Goal: Task Accomplishment & Management: Complete application form

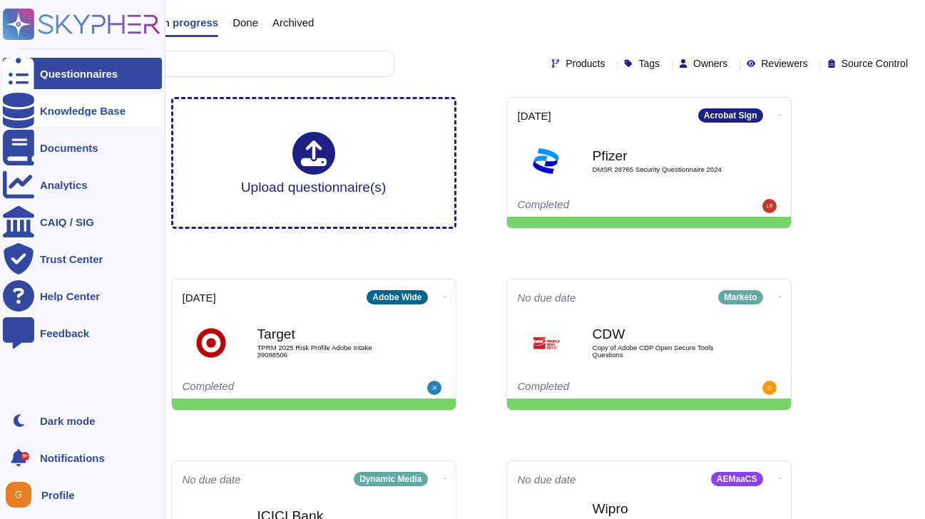
click at [15, 109] on icon at bounding box center [18, 111] width 31 height 36
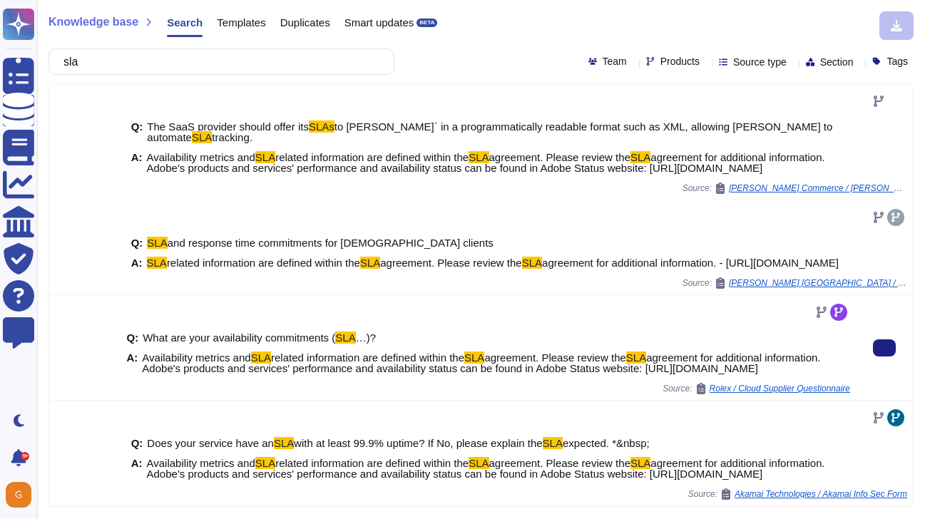
type input "sla"
drag, startPoint x: 143, startPoint y: 368, endPoint x: 795, endPoint y: 386, distance: 652.7
click at [795, 374] on span "Availability metrics and SLA related information are defined within the SLA agr…" at bounding box center [481, 362] width 678 height 21
copy span "Availability metrics and SLA related information are defined within the SLA agr…"
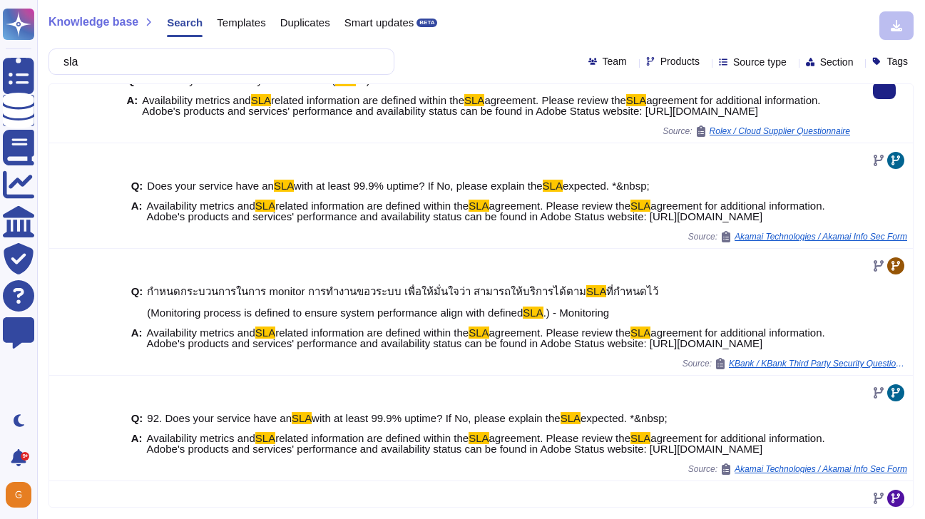
scroll to position [258, 0]
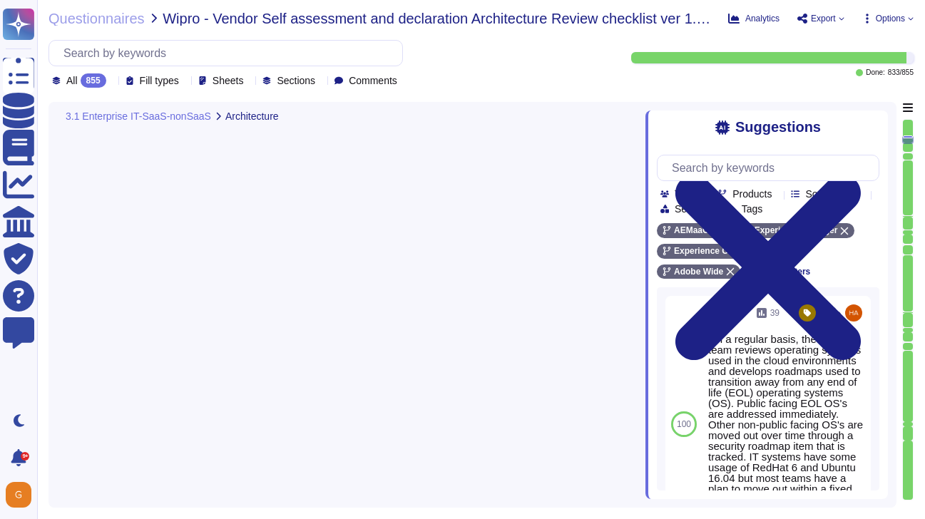
type textarea "ISO/IEC 27002 is an international standard that provides guidance for organizat…"
type textarea "The Adobe Service Commitments page describes Adobe’s service availability for t…"
type textarea "On a regular basis, the security team reviews operating systems used in the clo…"
type textarea "Lor ip dolo sitamet con adipisc eli seddoe (te incididunt) utl et dolore, mag a…"
type textarea "Products or services, both Adobe enterprise and customer-facing, that are no lo…"
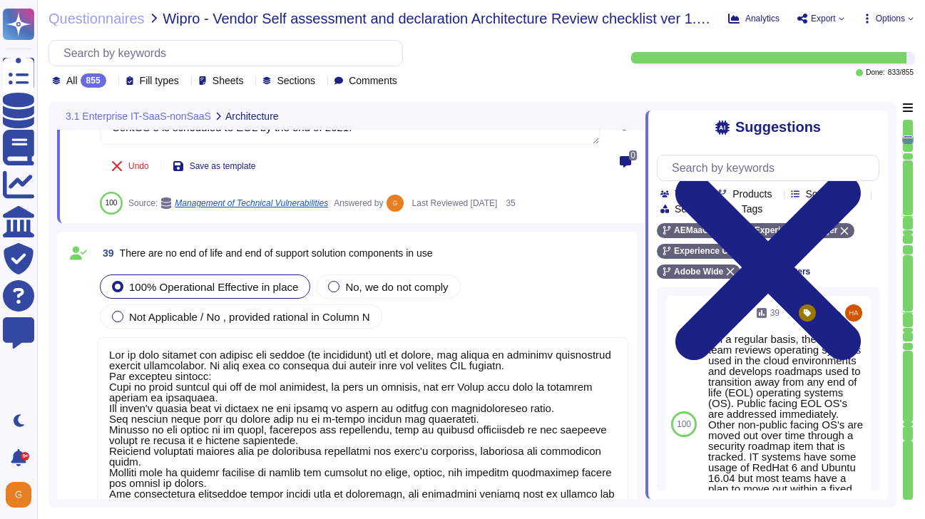
scroll to position [1, 0]
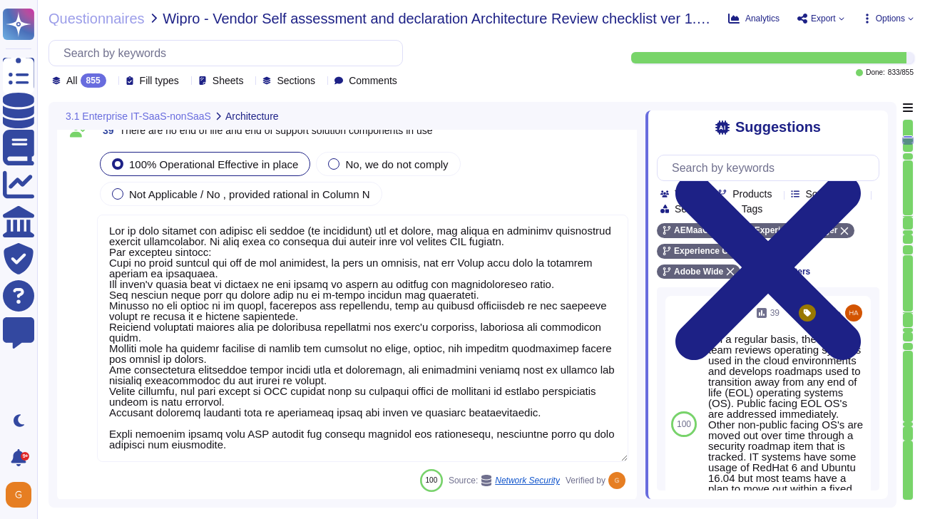
type textarea "There are no single points of failure in the system."
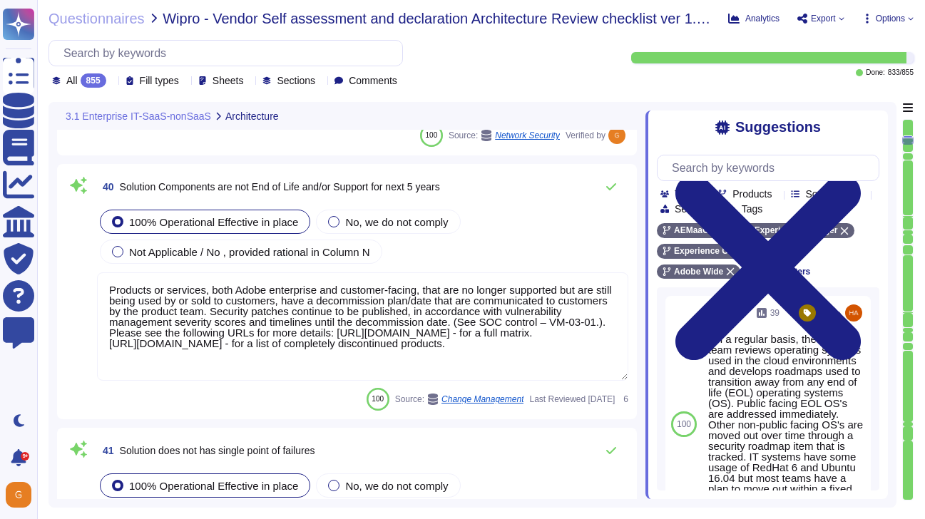
type textarea "UMAPI can be used. For more information, please see: [URL][DOMAIN_NAME]"
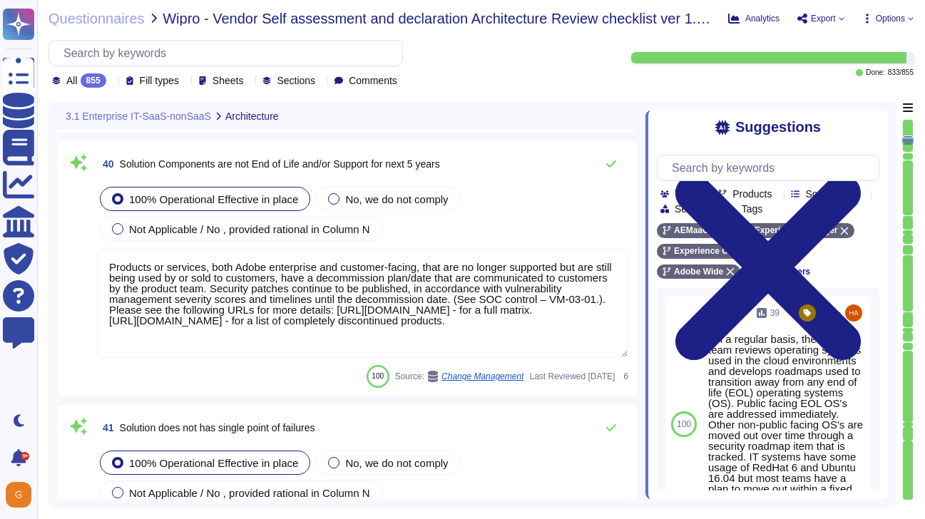
scroll to position [7851, 0]
click at [306, 232] on span "Not Applicable / No , provided rational in Column N" at bounding box center [249, 228] width 241 height 12
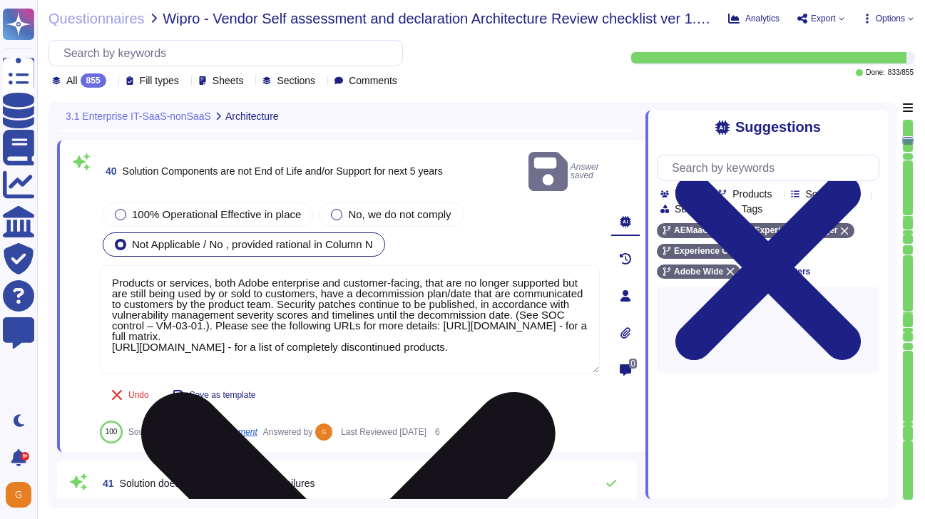
scroll to position [1, 0]
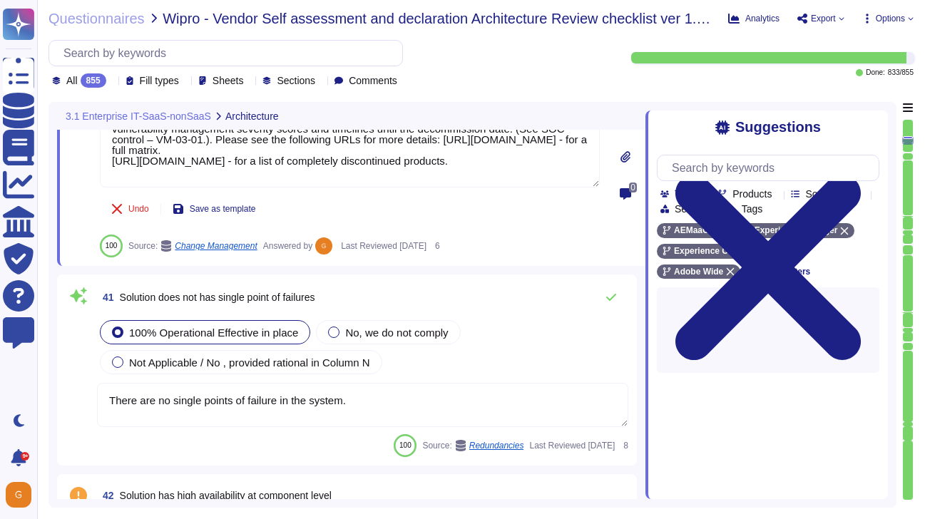
type textarea "Information on Adobe Experience Cloud integrations is available here: [URL][DOM…"
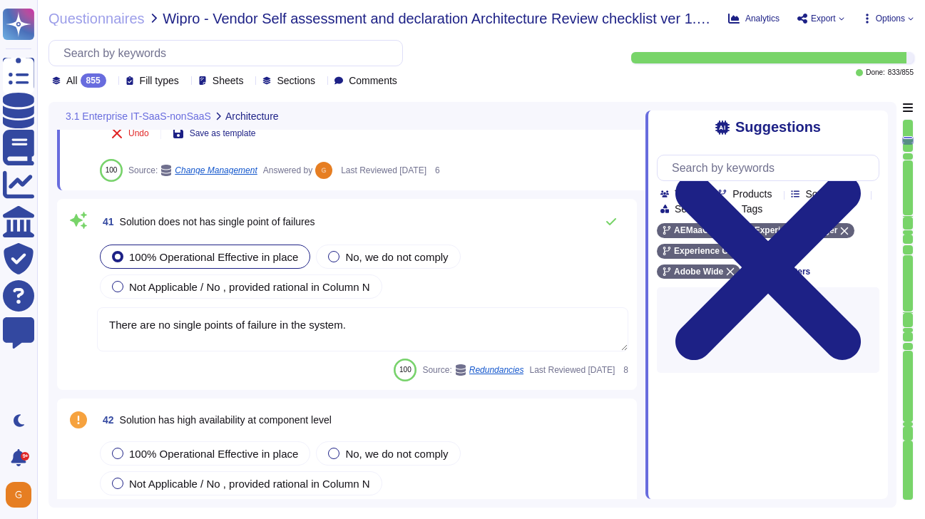
scroll to position [8102, 0]
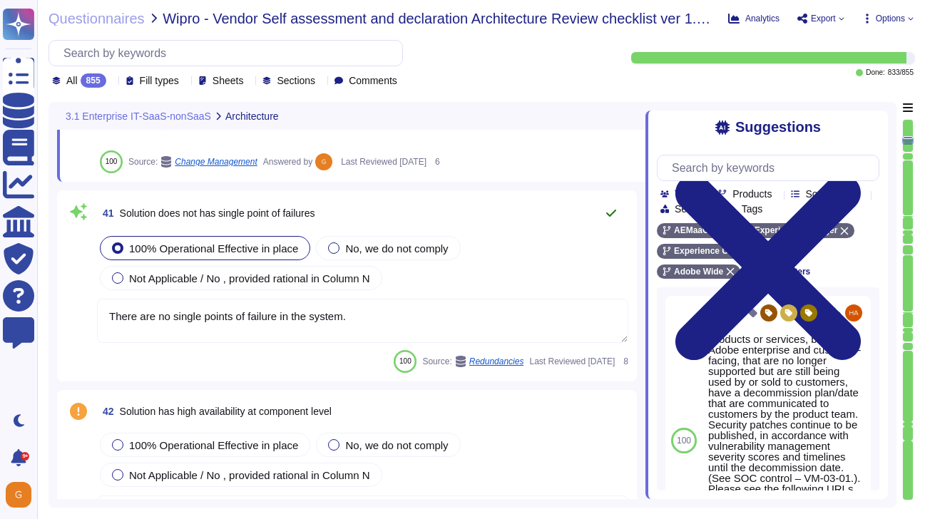
click at [613, 209] on icon at bounding box center [610, 213] width 11 height 11
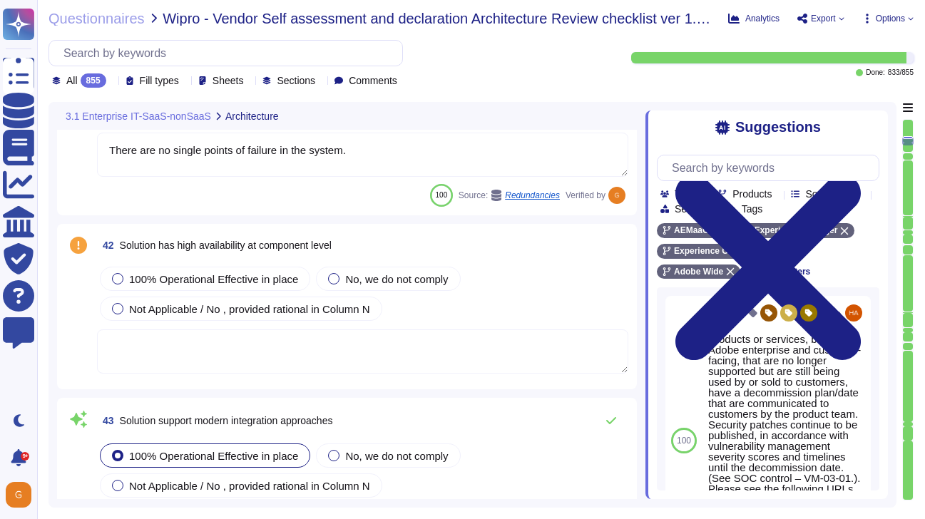
type textarea "The source code audit team scans all Adobe source code to ensure they have prop…"
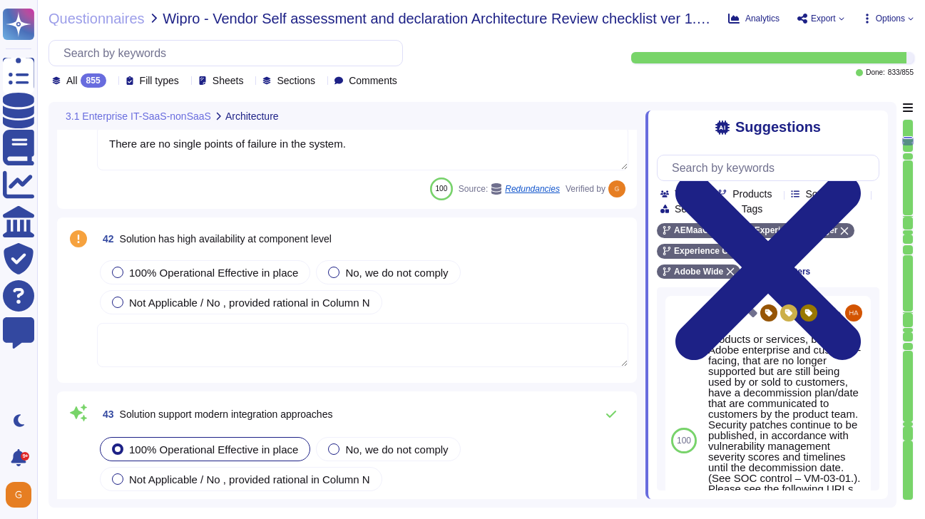
scroll to position [8264, 0]
click at [396, 353] on textarea at bounding box center [362, 344] width 531 height 44
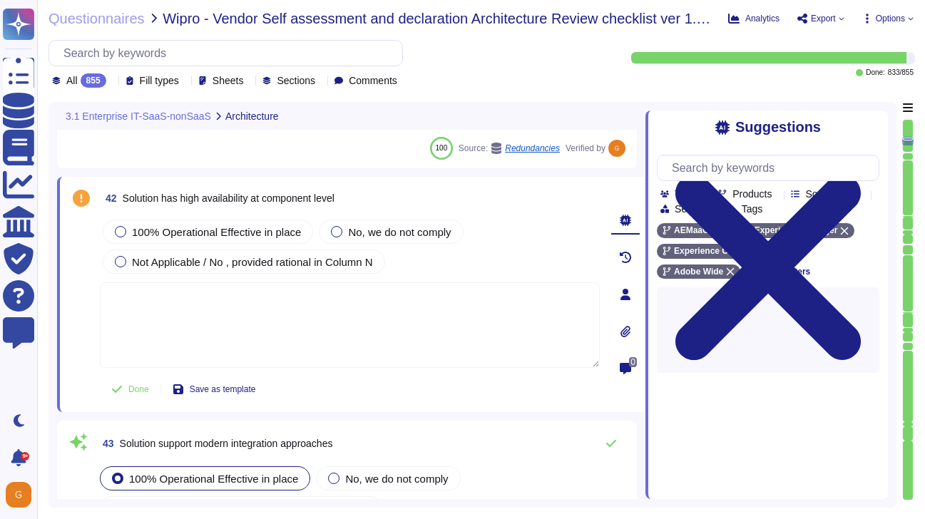
type textarea "P"
click at [122, 236] on div at bounding box center [120, 231] width 11 height 11
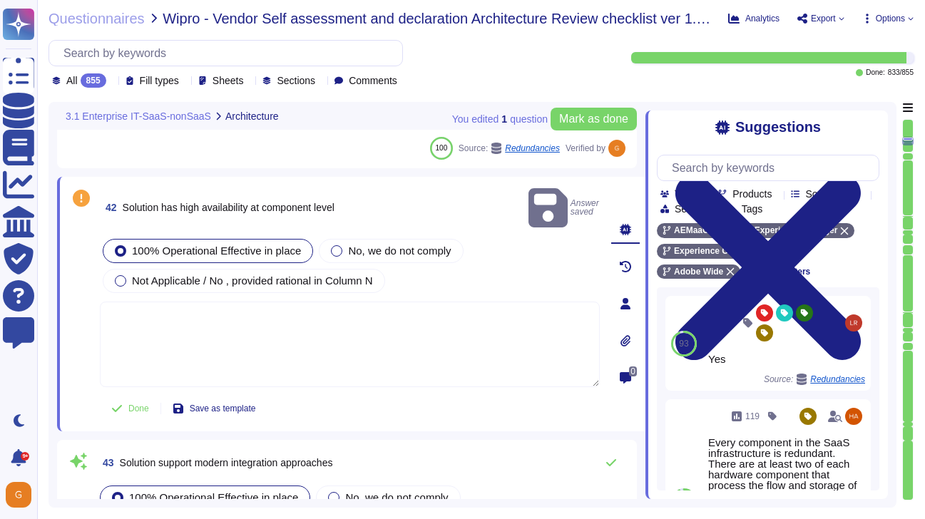
click at [164, 302] on textarea at bounding box center [350, 345] width 500 height 86
type textarea "Yes."
click at [129, 404] on span "Done" at bounding box center [138, 408] width 21 height 9
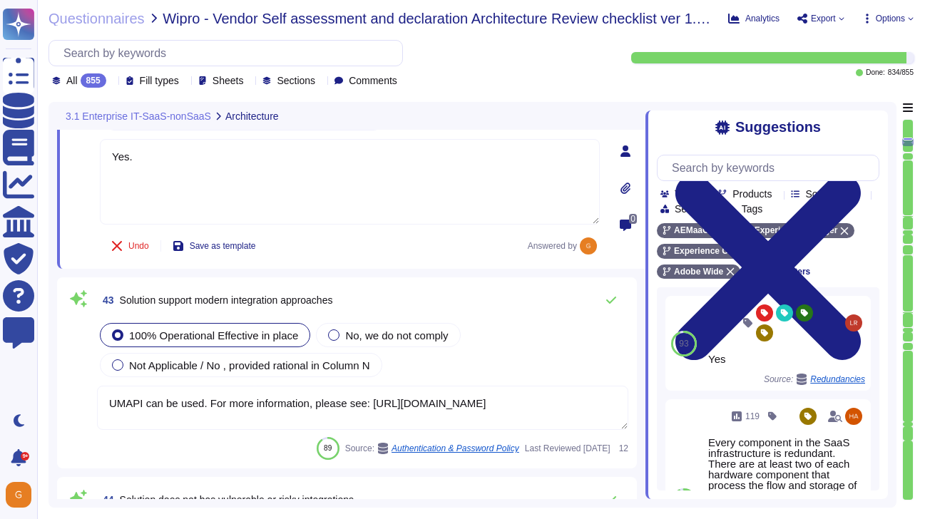
type textarea "The source code audit team scans all Adobe source code to ensure they have prop…"
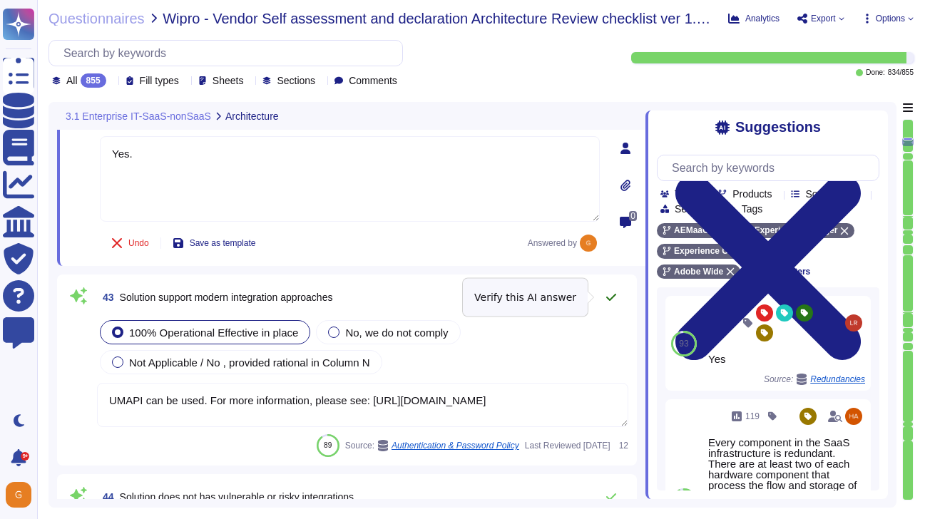
click at [615, 295] on icon at bounding box center [611, 297] width 10 height 7
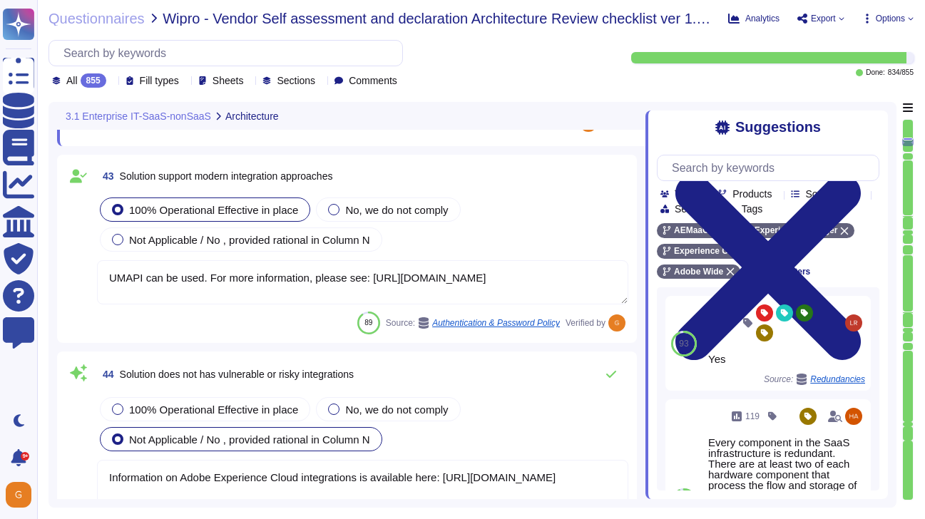
type textarea "Adobe does not share the full results of a Penetration Test. The Security Testi…"
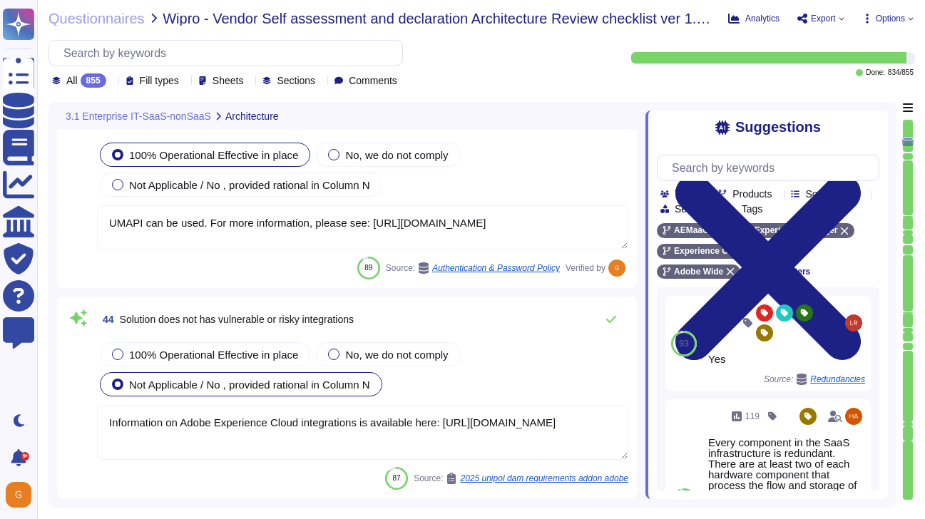
scroll to position [8578, 0]
click at [297, 441] on textarea "Information on Adobe Experience Cloud integrations is available here: [URL][DOM…" at bounding box center [362, 431] width 531 height 55
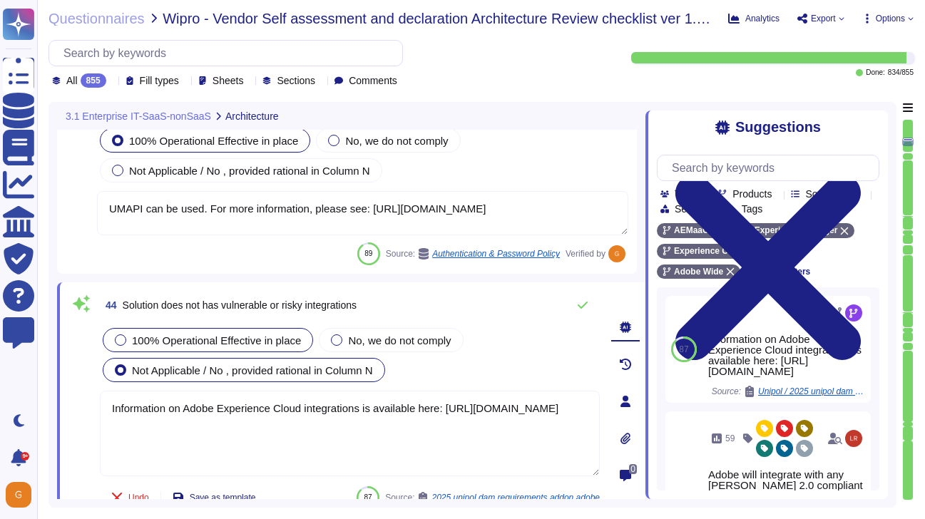
click at [227, 339] on span "100% Operational Effective in place" at bounding box center [216, 340] width 169 height 12
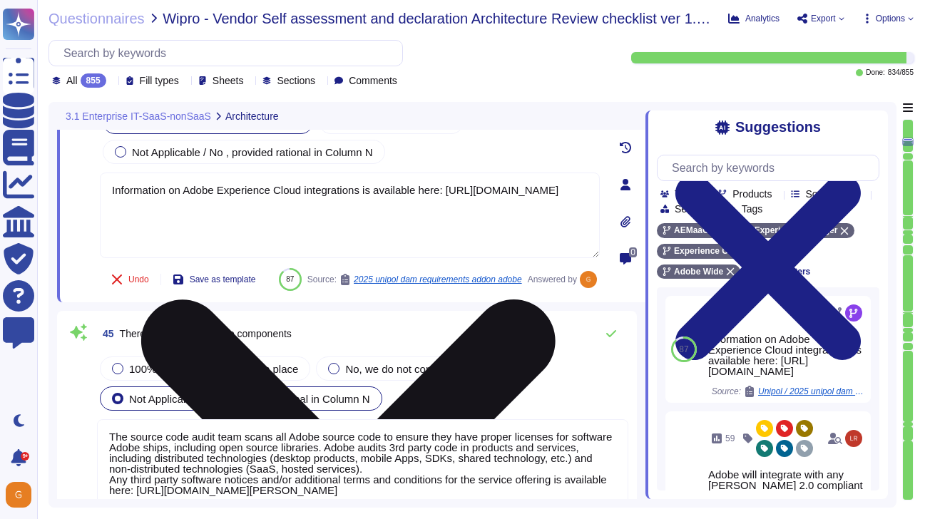
scroll to position [8809, 0]
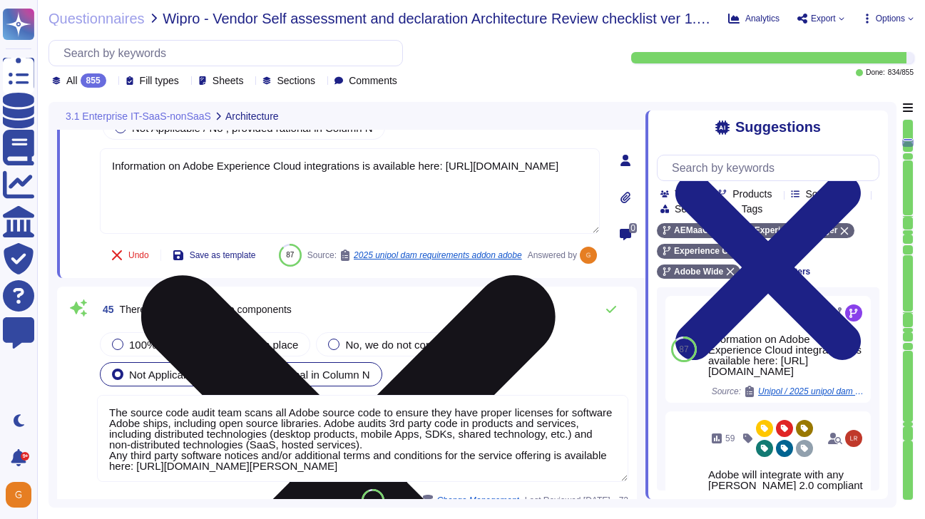
type textarea "Data localization is not currently supported. Storage location is provided to t…"
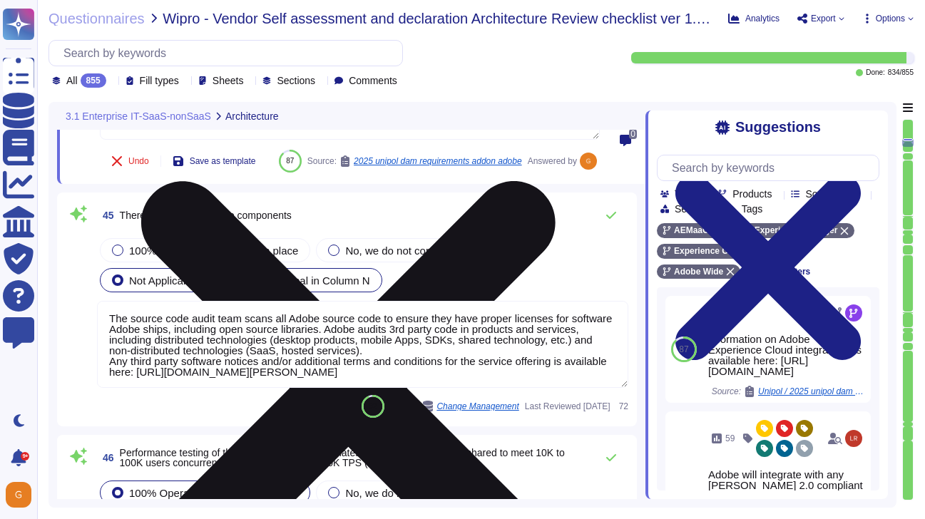
scroll to position [8904, 0]
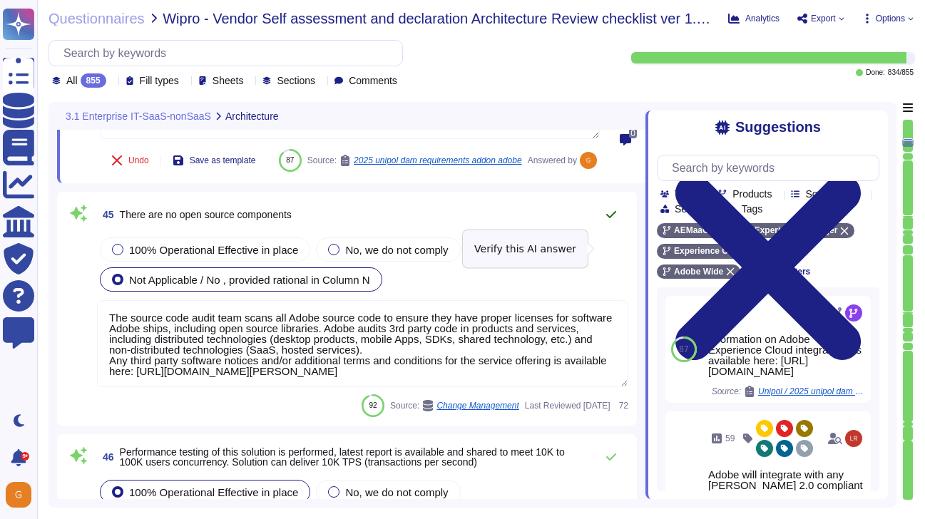
click at [608, 220] on icon at bounding box center [610, 214] width 11 height 11
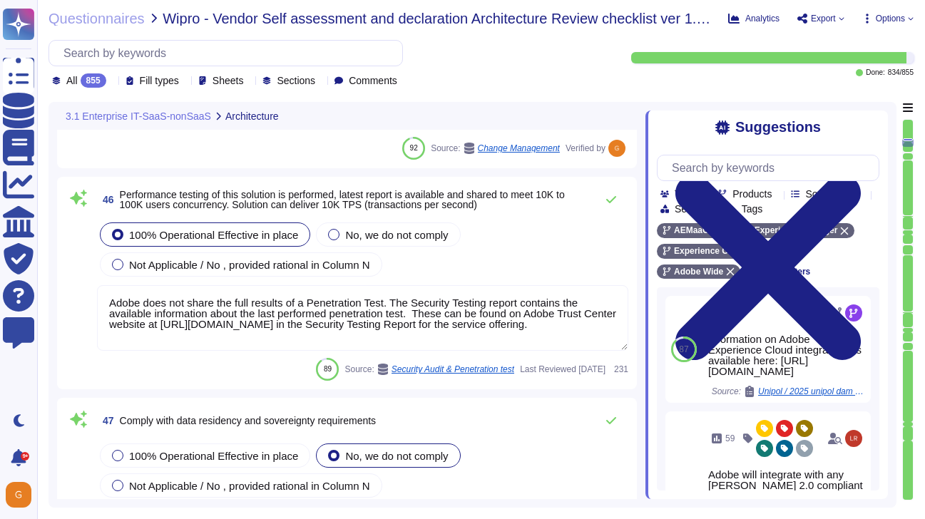
scroll to position [9142, 0]
click at [528, 350] on textarea "Adobe does not share the full results of a Penetration Test. The Security Testi…" at bounding box center [362, 318] width 531 height 66
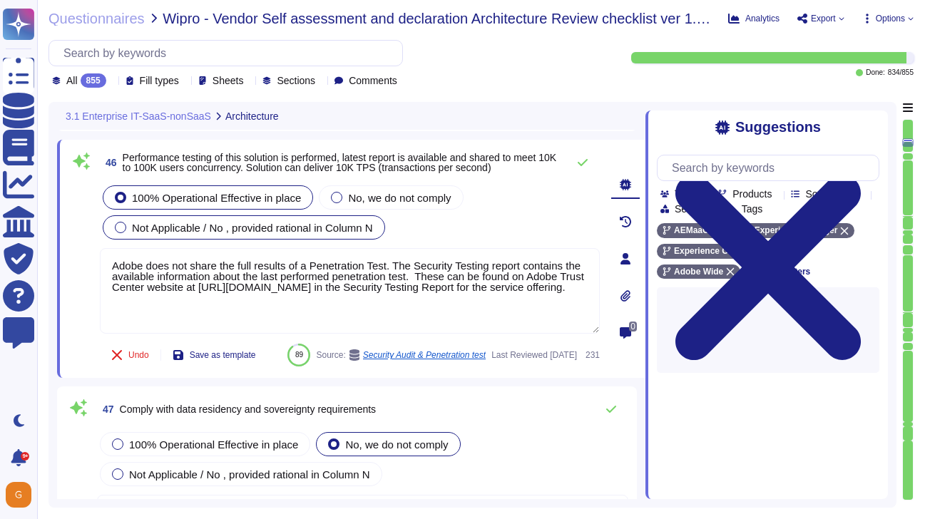
click at [304, 226] on span "Not Applicable / No , provided rational in Column N" at bounding box center [252, 228] width 241 height 12
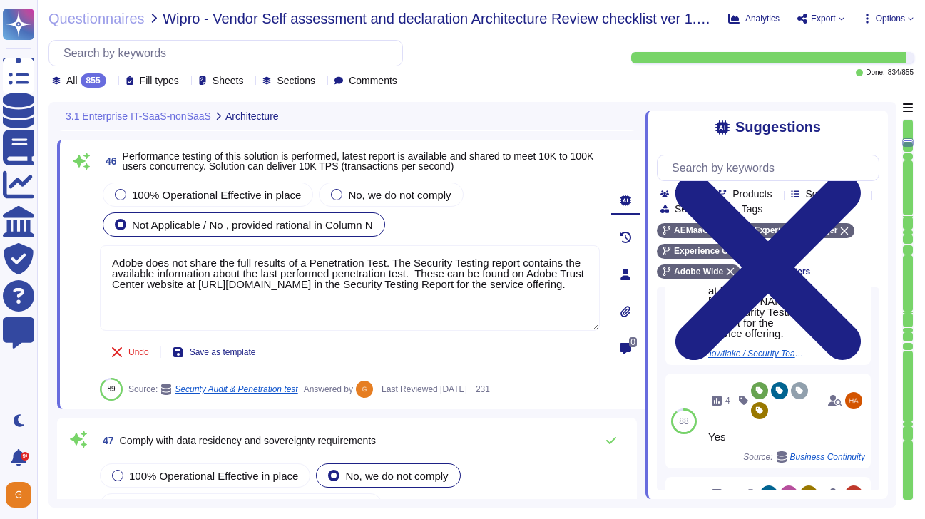
scroll to position [203, 0]
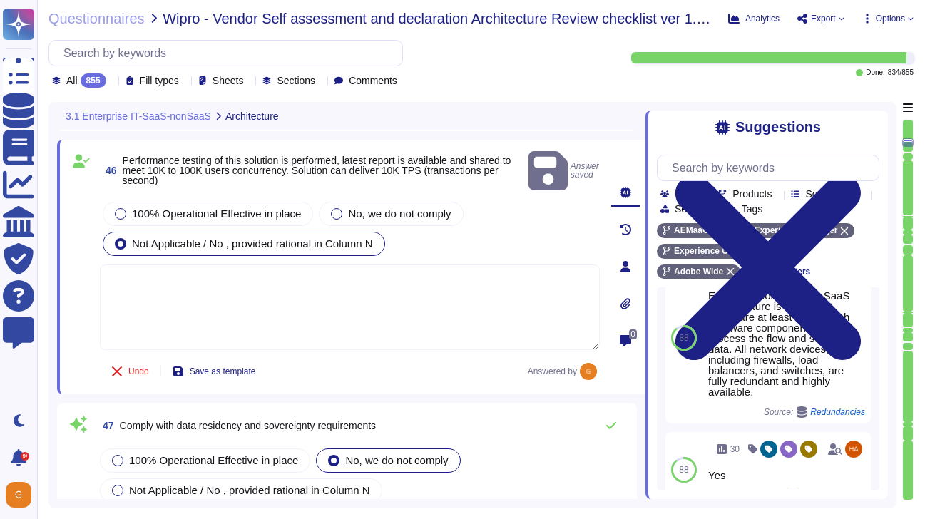
scroll to position [203, 0]
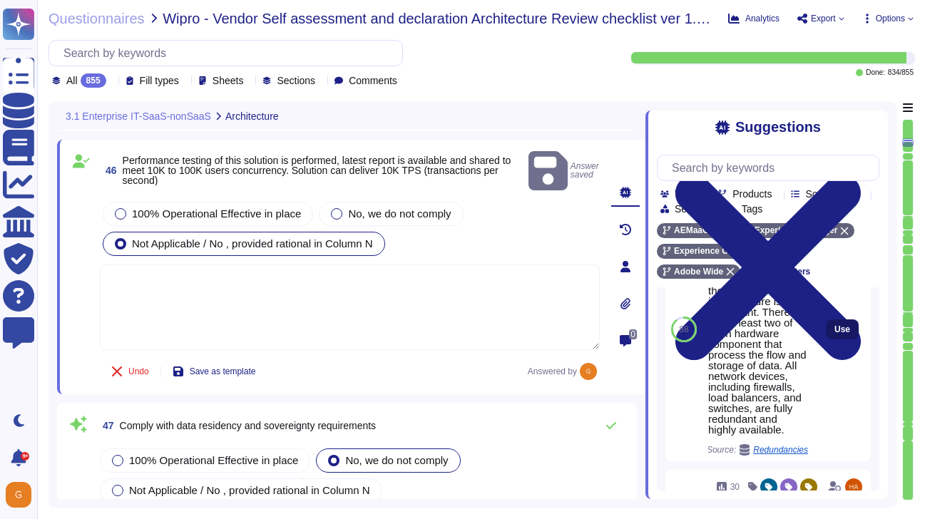
click at [842, 334] on span "Use" at bounding box center [842, 329] width 16 height 9
type textarea "Every component in the SaaS infrastructure is redundant. There are at least two…"
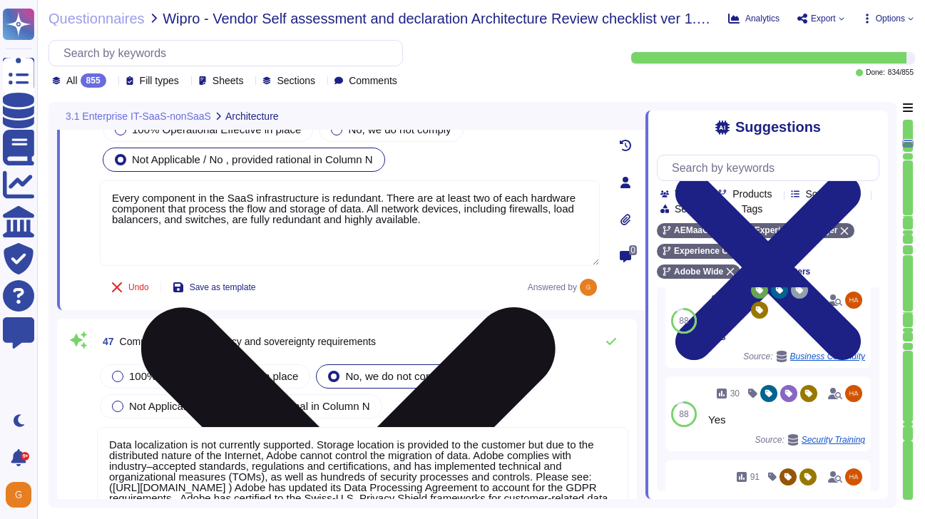
scroll to position [9227, 0]
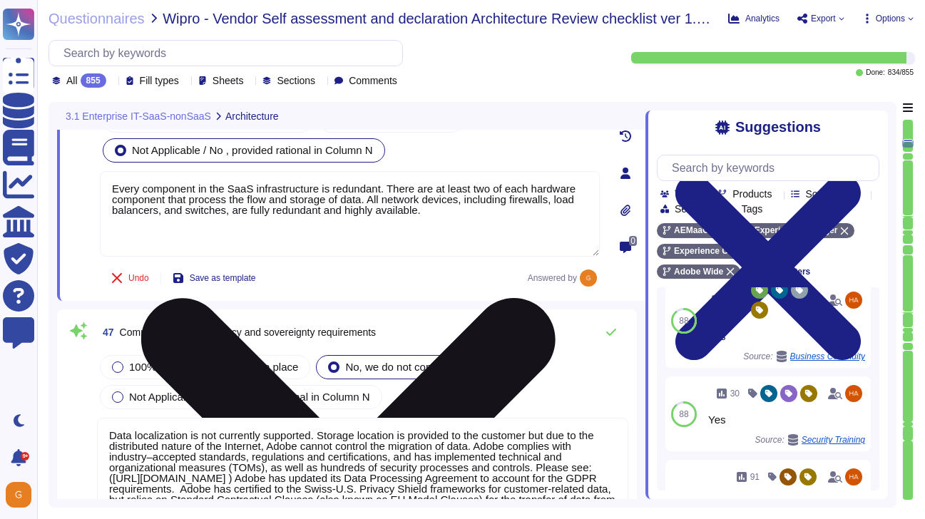
type textarea "SOC 2 certification is a security framework developed by the American Institute…"
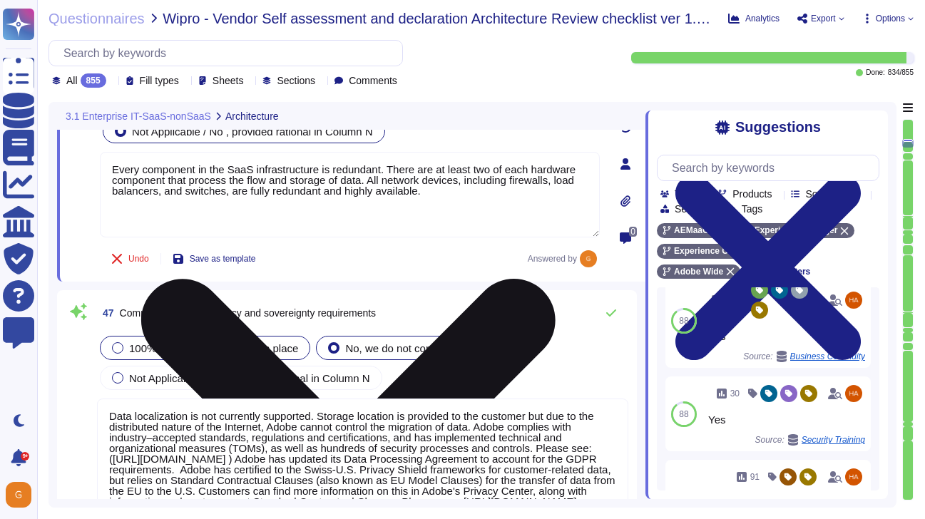
click at [235, 350] on span "100% Operational Effective in place" at bounding box center [213, 348] width 169 height 12
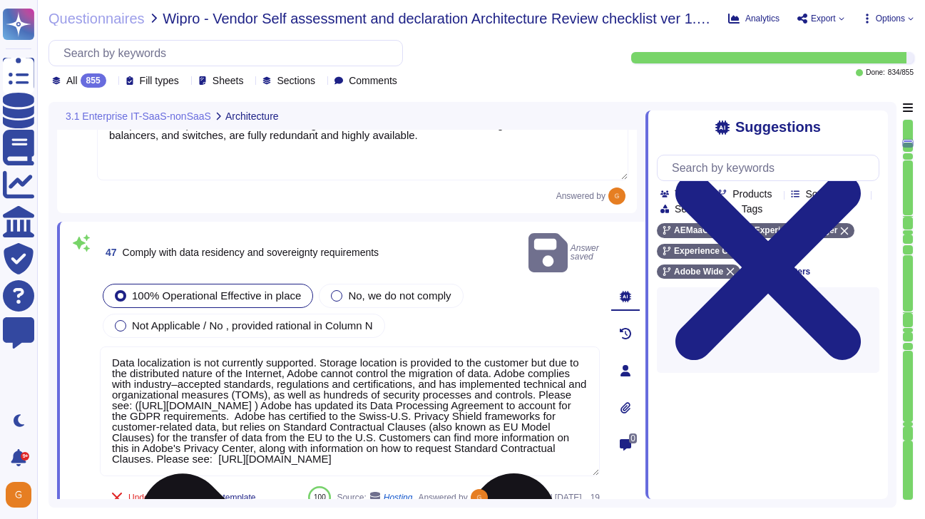
scroll to position [9301, 0]
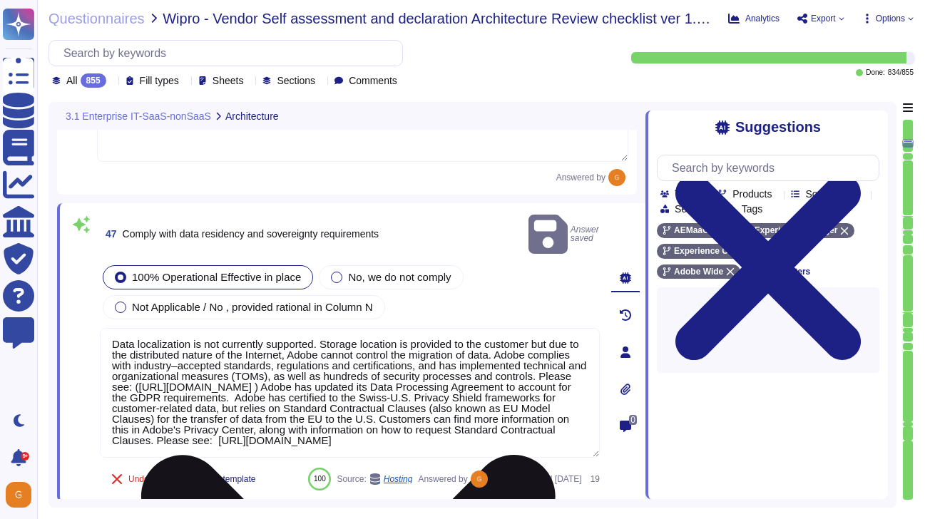
type textarea "SOC 2 certification is a security framework developed by the American Institute…"
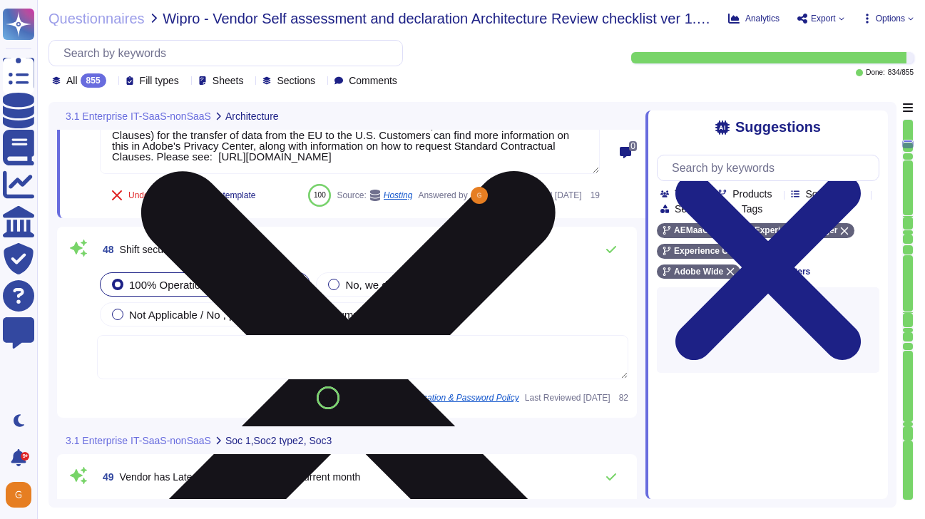
scroll to position [9566, 0]
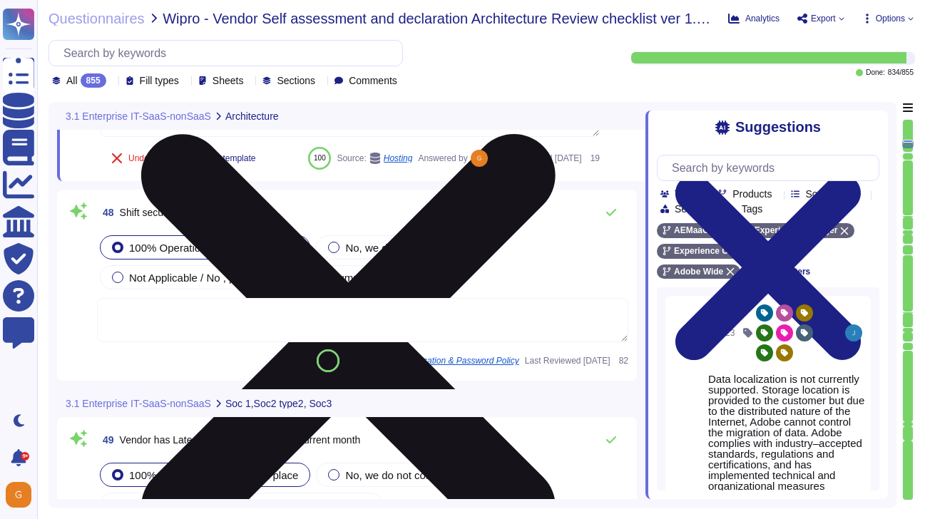
type textarea "SOC 2 certification is a security framework developed by the American Institute…"
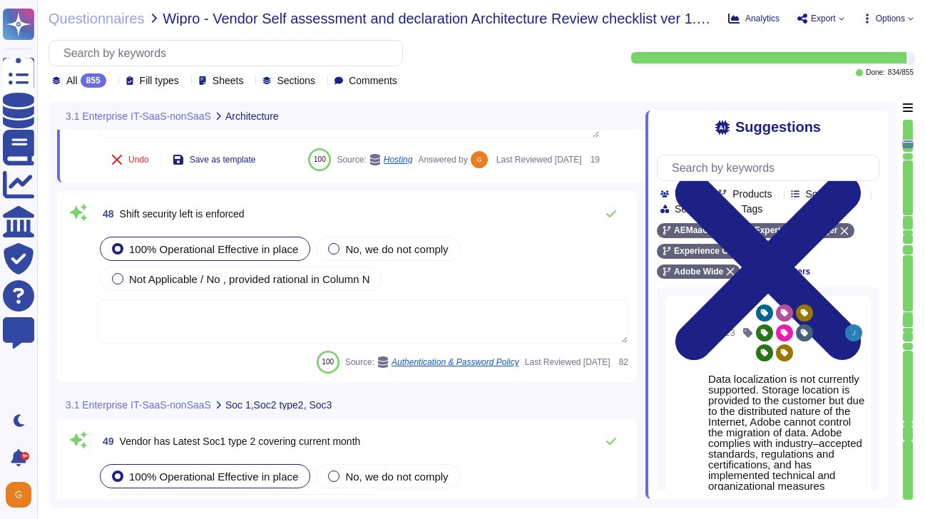
click at [507, 344] on textarea at bounding box center [362, 321] width 531 height 44
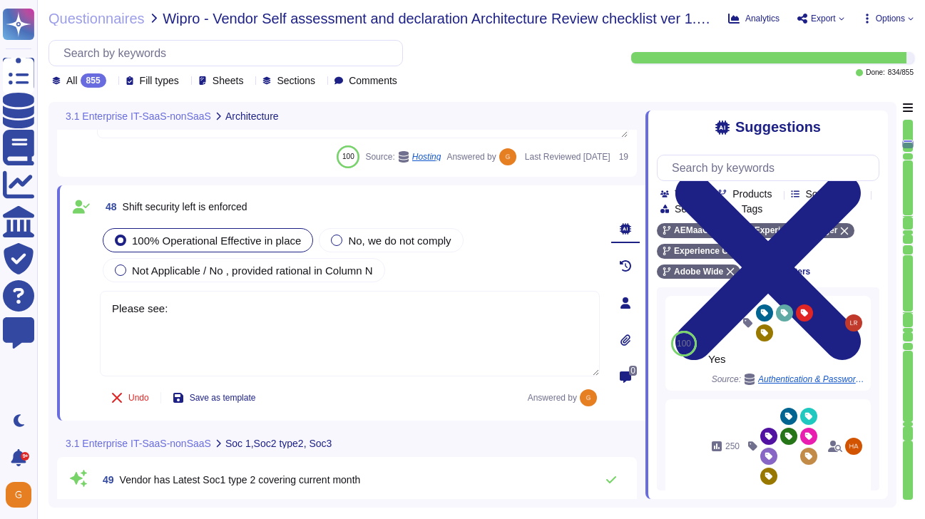
type textarea "Please see:"
type textarea "SOC 2 certification is a security framework developed by the American Institute…"
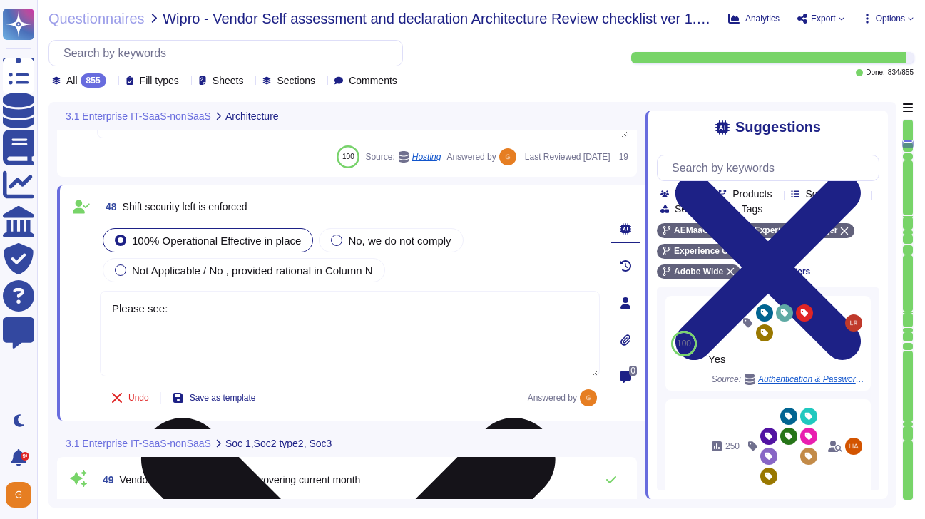
click at [262, 319] on textarea "Please see:" at bounding box center [350, 334] width 500 height 86
paste textarea "[URL][DOMAIN_NAME]"
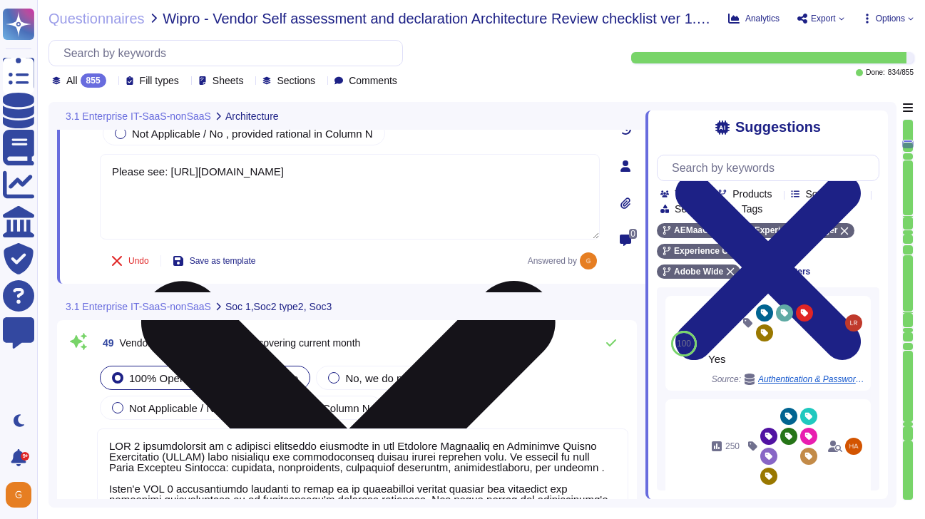
scroll to position [9803, 0]
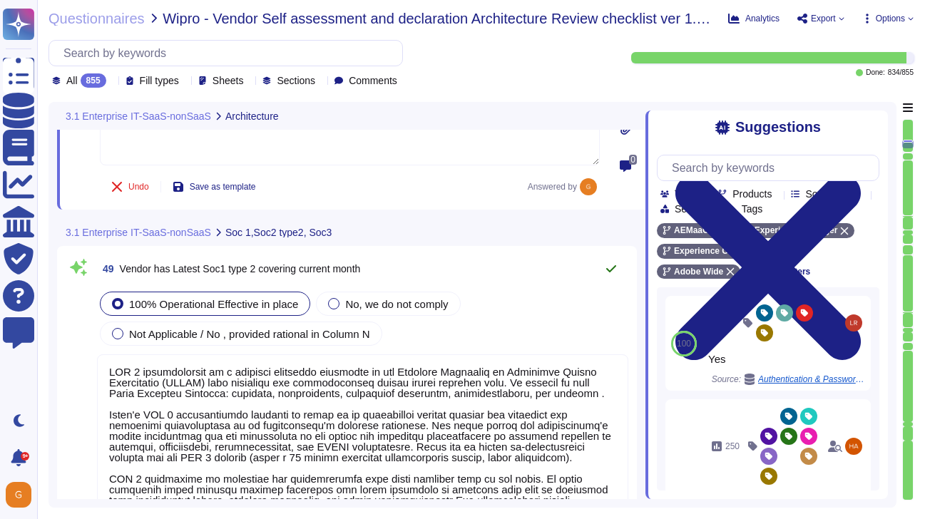
type textarea "Please see: [URL][DOMAIN_NAME]"
click at [614, 275] on button at bounding box center [611, 269] width 34 height 29
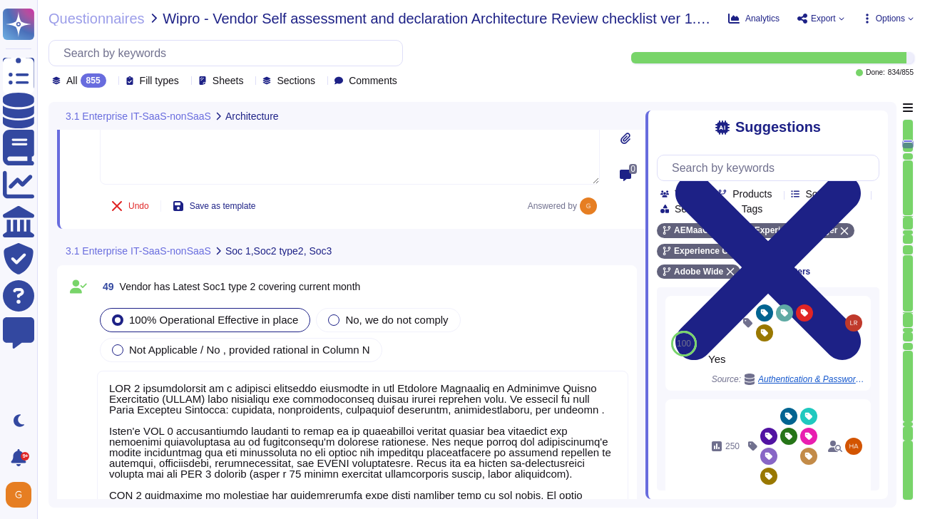
scroll to position [1, 0]
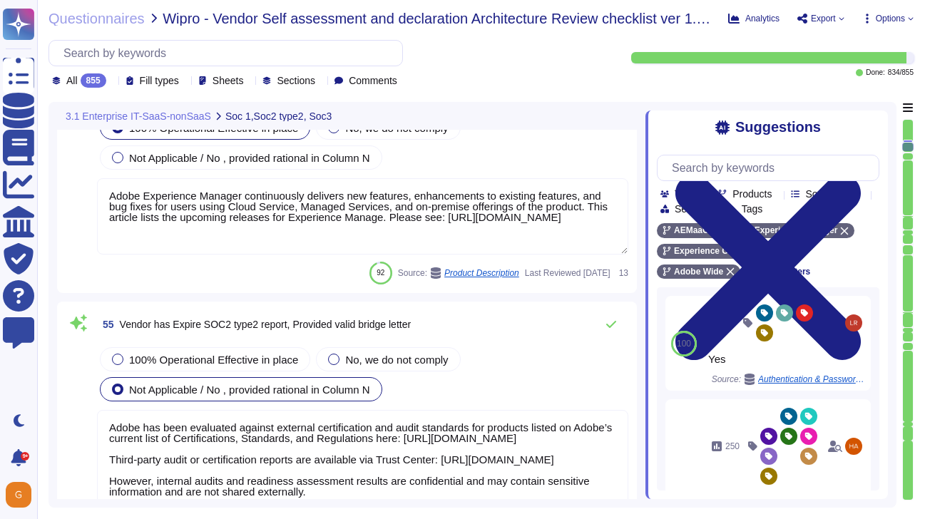
type textarea "Exceptions are only ever temporary and never permanent. To request an exception…"
type textarea "Adobe Experience Manager continuously delivers new features, enhancements to ex…"
type textarea "Adobe has been evaluated against external certification and audit standards for…"
type textarea "Adobe does not share the full results of a Penetration Test. The Security Testi…"
type textarea "Please refer to the Adobe Trust Center and the Security Testing Reports for the…"
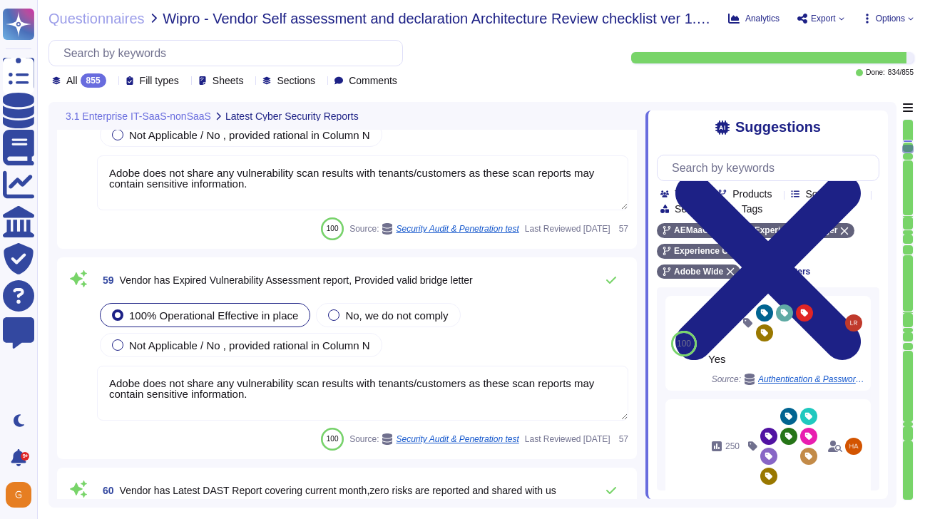
type textarea "Adobe does not share any vulnerability scan results with tenants/customers as t…"
type textarea "Adobe does not share the full results of a Penetration Test. The Security Testi…"
type textarea "Please refer to the Adobe Trust Center and the Security Testing Reports for the…"
type textarea "Adobe does not share the full results of a Penetration Test. The Security Testi…"
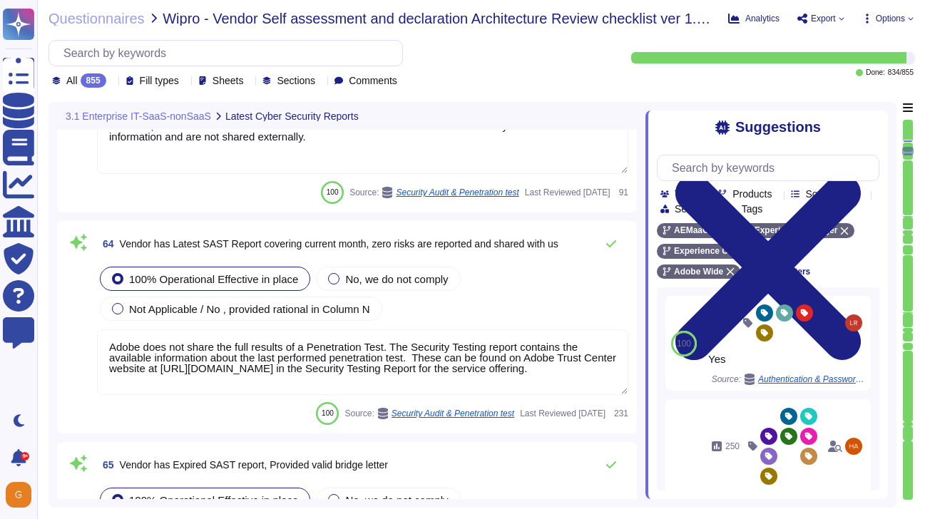
type textarea "Adobe has been evaluated against external certification and audit standards for…"
type textarea "Adobe does not share the full results of a Penetration Test. The Security Testi…"
type textarea "Please refer to the Adobe Trust Center and the Security Testing Reports for the…"
type textarea "Adobe has established, documented, approved, communicated, applied, evaluated, …"
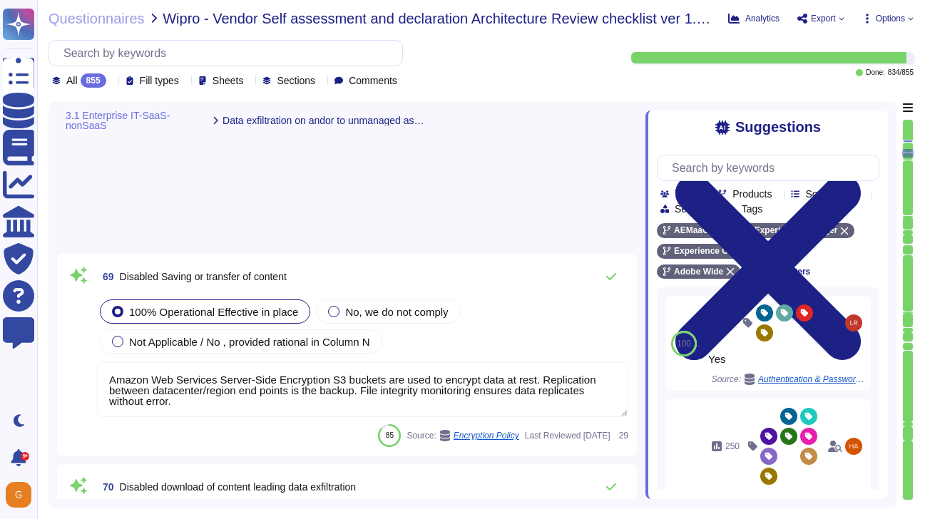
type textarea "Amazon Web Services Server-Side Encryption S3 buckets are used to encrypt data …"
type textarea "Files are validated to ensure they have proper formats."
type textarea "Information is not printed."
type textarea "Lorem ipsu dol sita co adi elitsedd eius temp incididunt (UTL) etdo mag aliquae…"
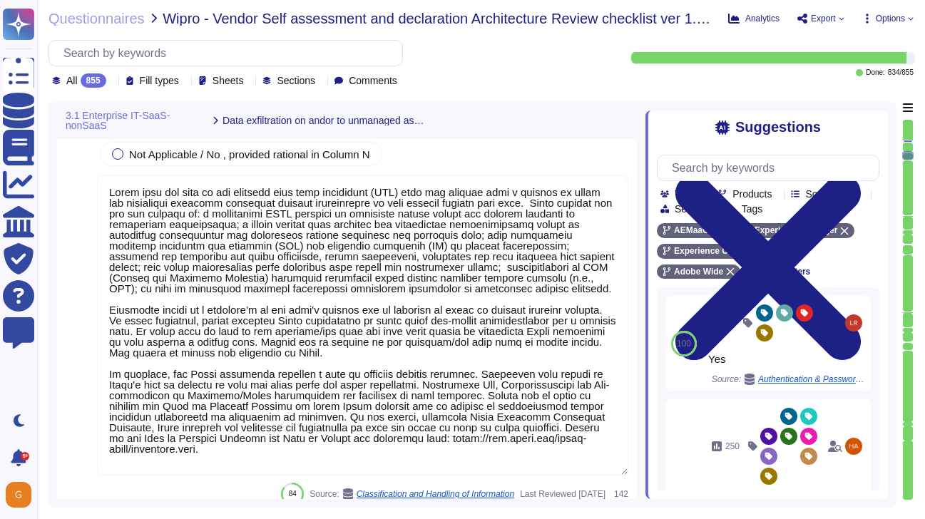
type textarea "Lorem ipsu dol sita co adi elitsedd eius temp incididunt (UTL) etdo mag aliquae…"
type textarea "A network that Adobe does not have full control over."
type textarea "Privileged accounts are stored and managed in an approved secrets management so…"
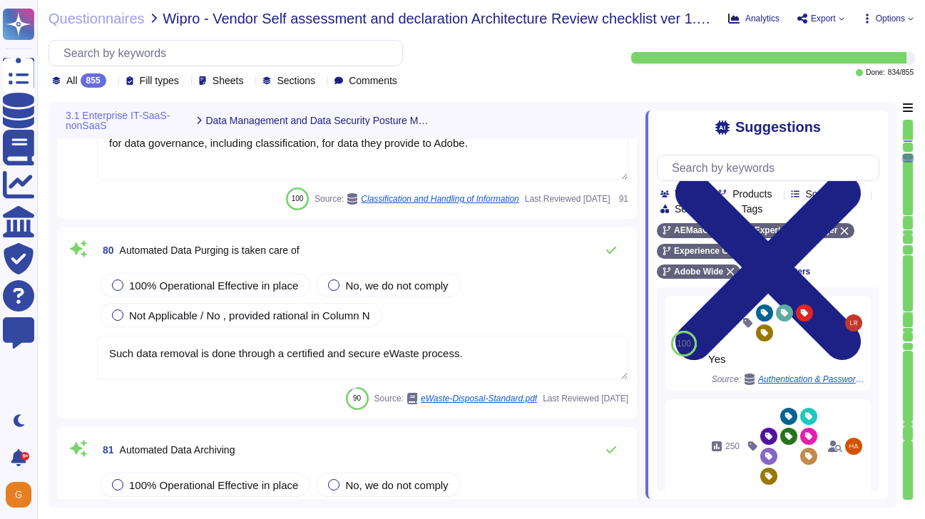
type textarea "Adobe has a Data Classification and Handling Standard governing this function. …"
type textarea "Such data removal is done through a certified and secure eWaste process."
type textarea "No. For auditability reasons, technical logs are not deleted automatically. If …"
type textarea "We provide a data governance framework to enable brands to apply specific label…"
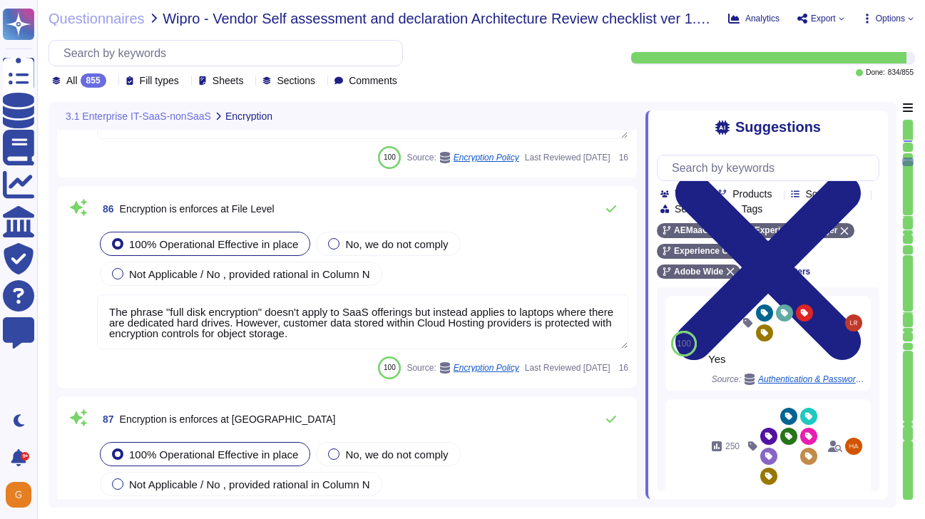
type textarea "The phrase "full disk encryption" doesn't apply to SaaS offerings but instead a…"
type textarea "Adobe uses TLS 1.2 over HTTPS, a cryptographic protocol designed to protect aga…"
type textarea "Adobe does not use data outside of production. Please refer to the privacy poli…"
type textarea "Tailored training programs should help employees across roles and departments l…"
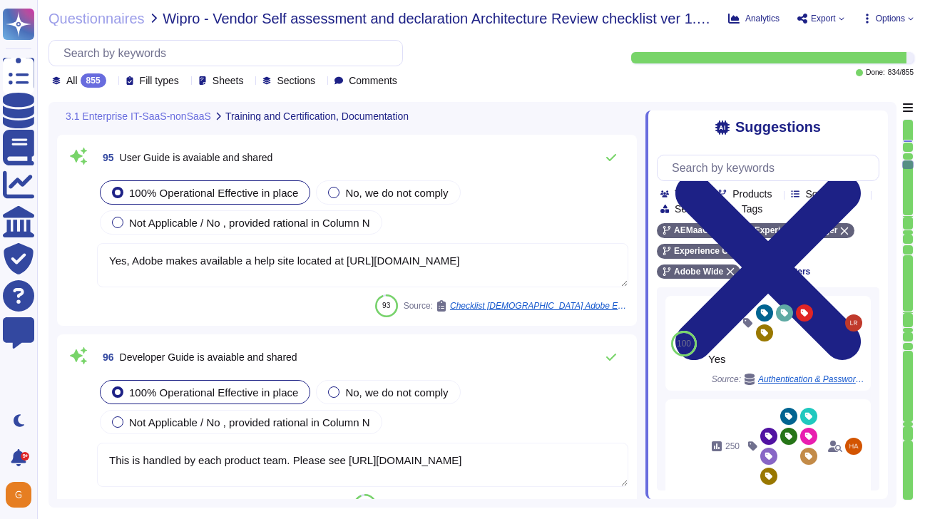
type textarea "Yes, Adobe makes available a help site located at [URL][DOMAIN_NAME]"
type textarea "This is handled by each product team. Please see [URL][DOMAIN_NAME]"
type textarea "Antivirus is running on employee desktops, laptops and email traffic is scanned…"
type textarea "Adobe relies on its current endpoint security stack, which includes Workspace O…"
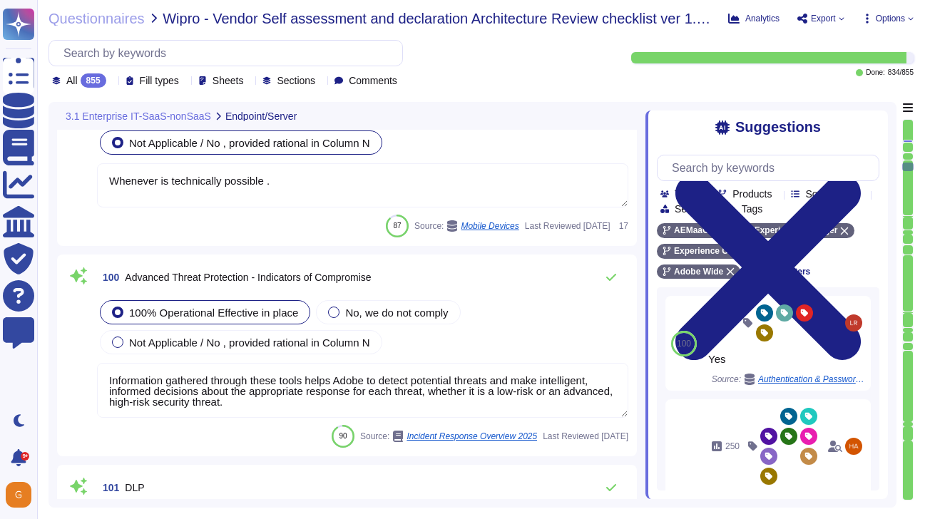
type textarea "Whenever is technically possible ."
type textarea "Information gathered through these tools helps Adobe to detect potential threat…"
type textarea "Lorem ipsu dol sita co adi elitsedd eius temp incididunt (UTL) etdo mag aliquae…"
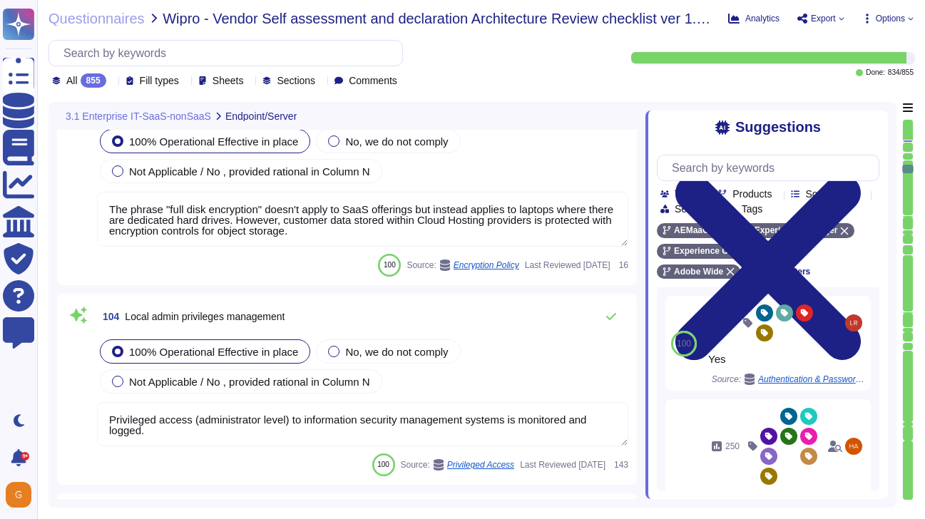
type textarea "The phrase "full disk encryption" doesn't apply to SaaS offerings but instead a…"
type textarea "Privileged access (administrator level) to information security management syst…"
type textarea "Adobe has host firewall rules for some workstations/endpoints used for key admi…"
type textarea "The Device Management team must perform the following:"
type textarea "In addition to AMI hardening, Adobe also conducts host vulnerability scanning o…"
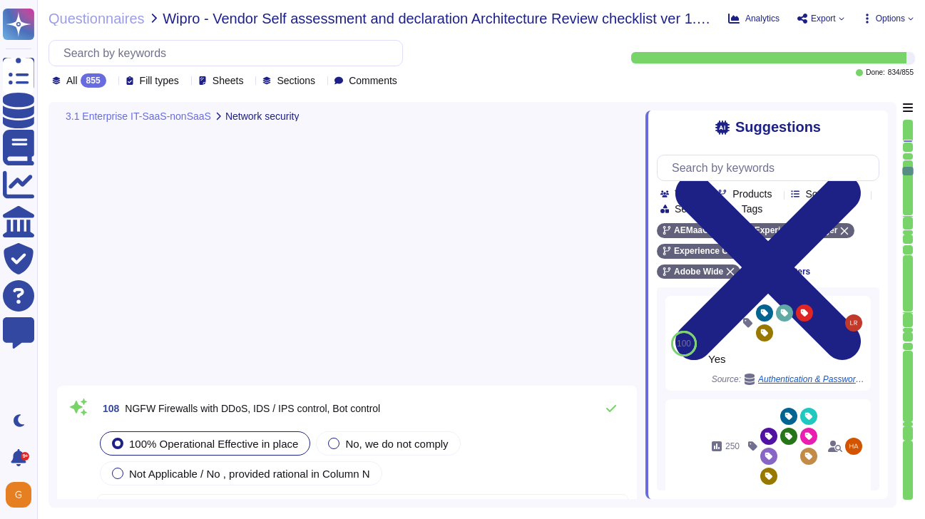
type textarea "Adobe employs a defense-in-depth strategy for Denial-of-Service (DoS) and Distr…"
type textarea "Network segmentation is implemented within the Adobe services production enviro…"
type textarea "User Credentials, Token- or Certificate-based authentication, various SSO (Sing…"
type textarea "Adobe has a centralized Device Management solution to manage mobile devices tha…"
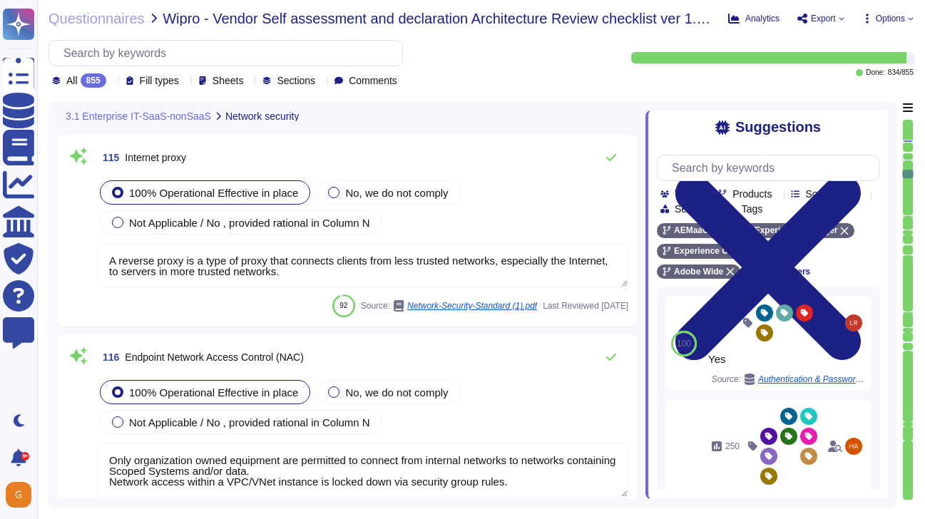
type textarea "Adobe relies on its current endpoint security stack, which includes Workspace O…"
type textarea "A reverse proxy is a type of proxy that connects clients from less trusted netw…"
type textarea "Only organization owned equipment are permitted to connect from internal networ…"
type textarea "Adobe is committed to the privacy and security of our users and their data. The…"
type textarea "Multi-factor authentication (“MFA”) is required prior to obtaining access to Ad…"
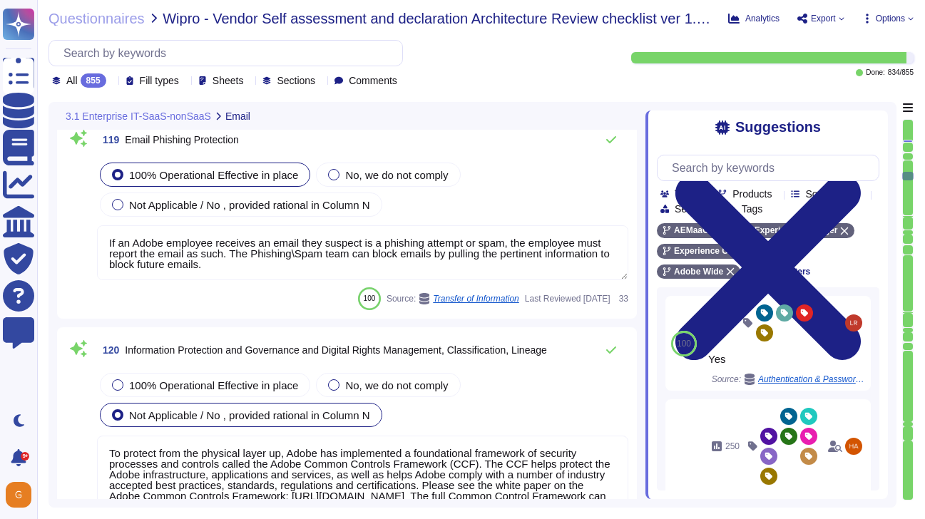
type textarea "If an Adobe employee receives an email they suspect is a phishing attempt or sp…"
type textarea "To protect from the physical layer up, Adobe has implemented a foundational fra…"
type textarea "Lorem ipsu dol sita co adi elitsedd eius temp incididunt (UTL) etdo mag aliquae…"
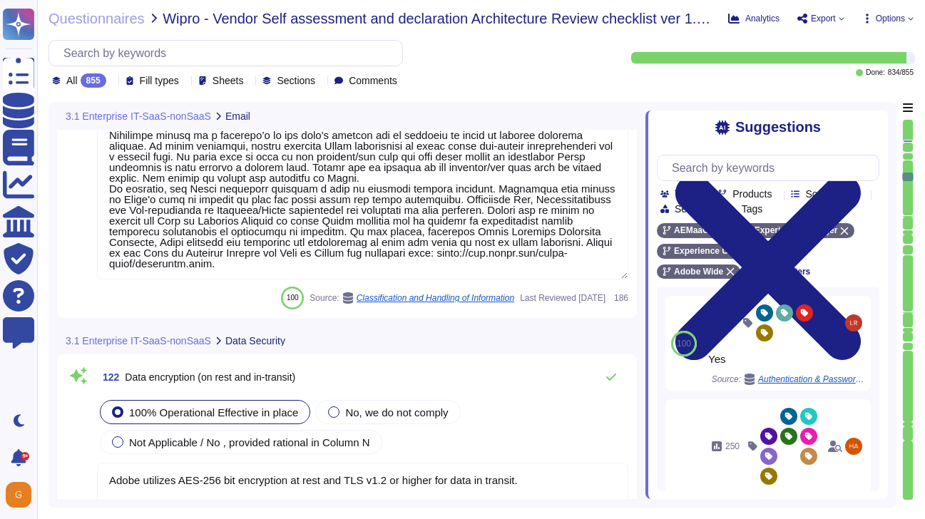
type textarea "Adobe utilizes AES-256 bit encryption at rest and TLS v1.2 or higher for data i…"
type textarea "File integrity monitoring is performed on files to ensure proper transfer and s…"
type textarea "The encryption algorithms that Adobe uses are not proprietary."
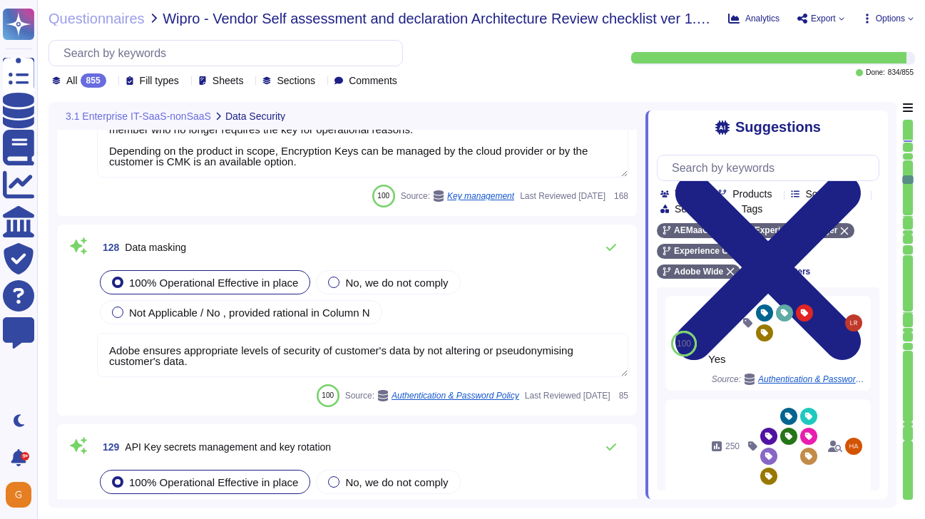
type textarea "Keys that are used by a service, are bound to a specific service. There are uni…"
type textarea "Adobe services are expected to comply with the Key Management Standard. Adobe K…"
type textarea "Adobe ensures appropriate levels of security of customer's data by not altering…"
type textarea "Key management and rotation is handled by Adobe."
type textarea "User Credentials, Token- or Certificate-based authentication, various SSO (Sing…"
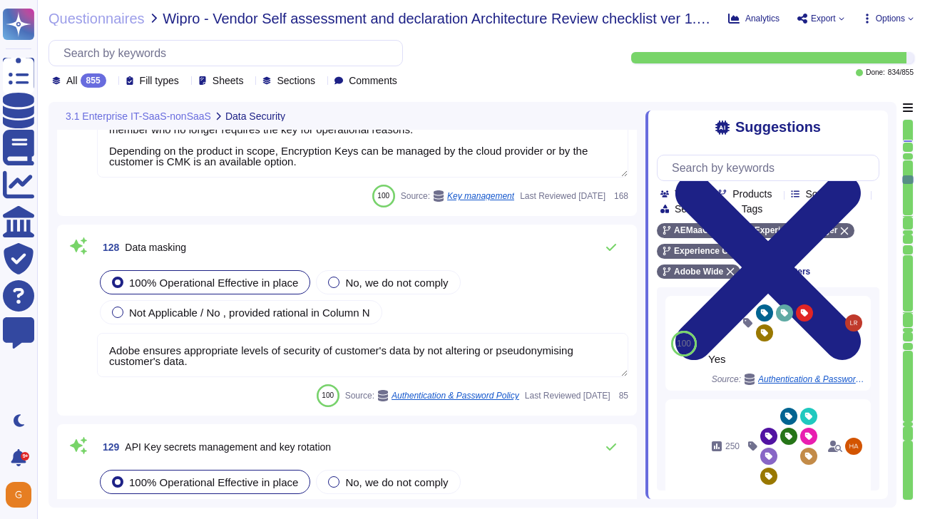
type textarea "Not Enabled by default. Multi-factor authentication is available for client acc…"
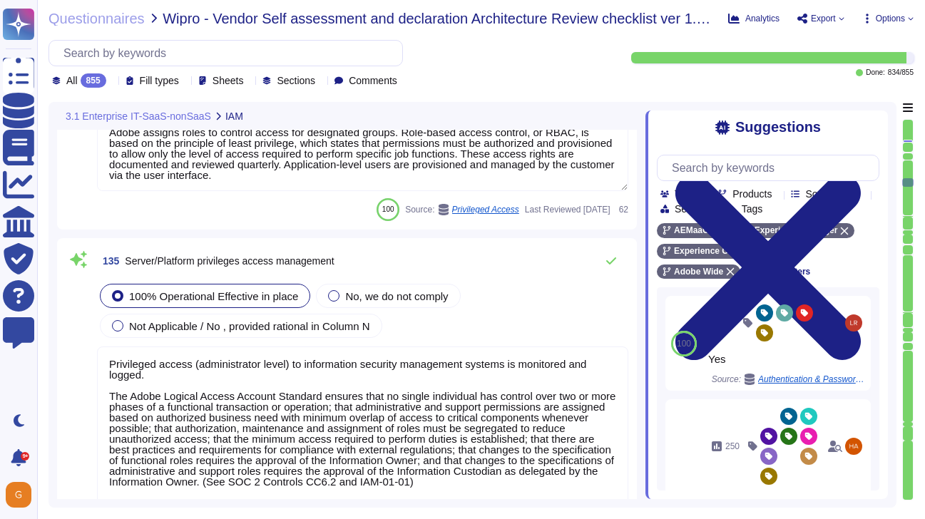
type textarea "Account permissions must be based on the principle of least privilege. Logical …"
type textarea "Privileged access (administrator level) to information security management syst…"
type textarea "Adobe uses Splunk for its SIEM. For some offerings, customer can retrieve appli…"
type textarea "Daily. Adobe has a SIEM in place to monitor security logs"
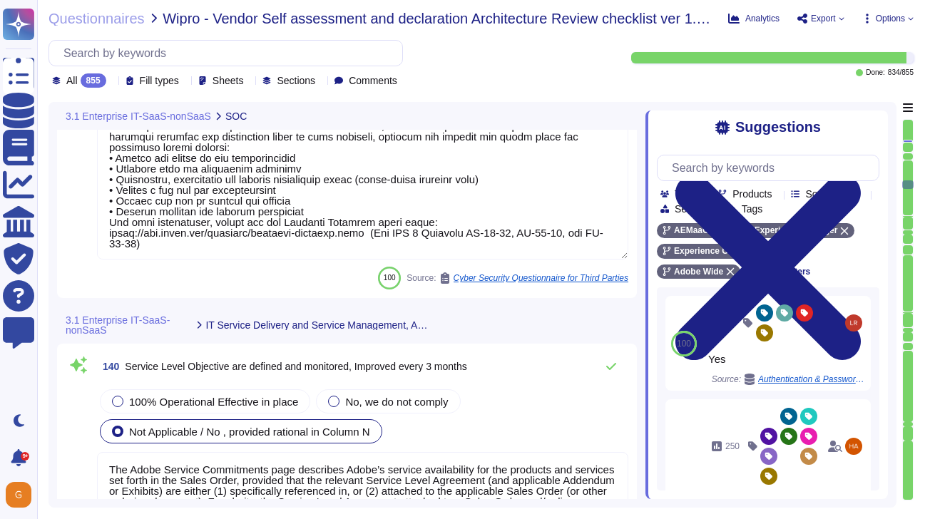
type textarea "The Adobe Service Commitments page describes Adobe’s service availability for t…"
type textarea "A systematic approach to managing change is followed where changes are reviewed…"
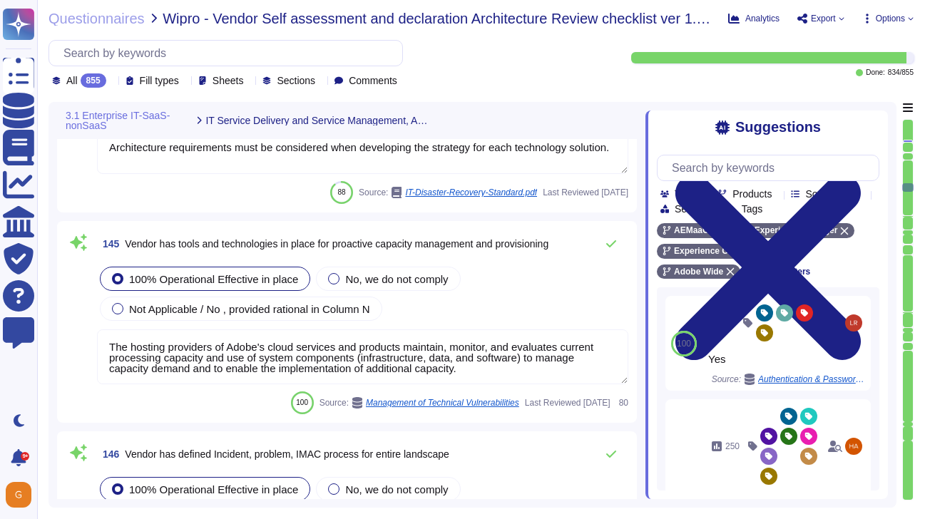
type textarea "Architecture requirements must be considered when developing the strategy for e…"
type textarea "The hosting providers of Adobe's cloud services and products maintain, monitor,…"
type textarea "Adobe has established a Crisis Management Plan (CMP) to address a variety of in…"
type textarea "Adobe incorporates the FAIR (Factor Analysis of Information Risk) methodology i…"
type textarea "Service Now is used to manage an inventory of assets. It maintains a list of al…"
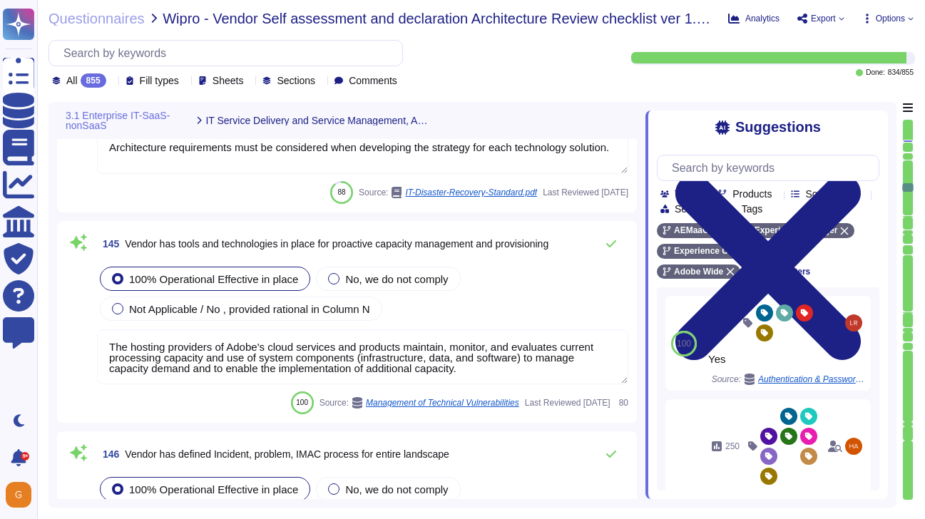
type textarea "All in scope cloud accounts are being scanned by our cloud security posture man…"
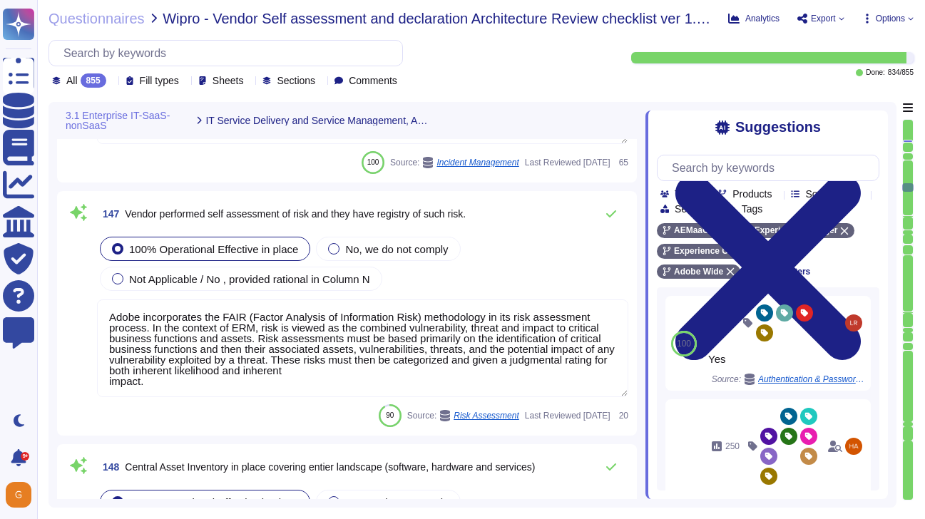
scroll to position [32745, 0]
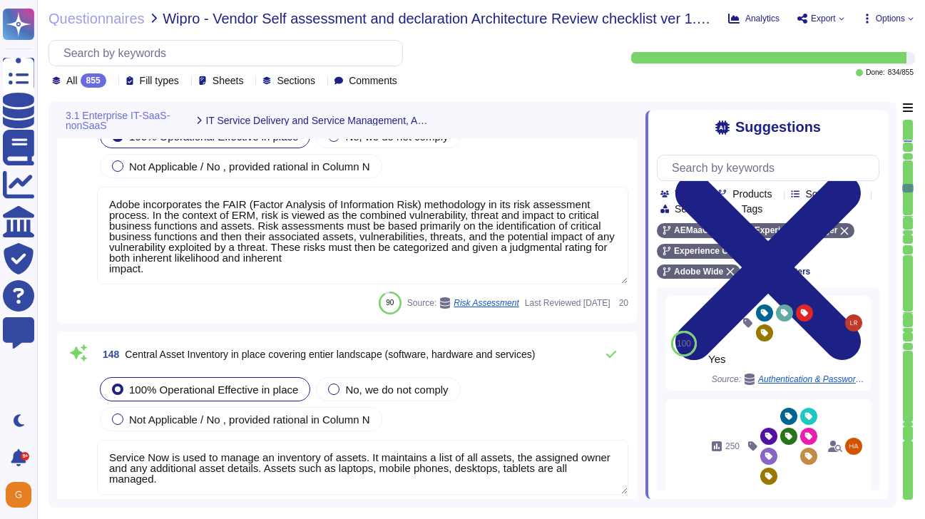
type textarea "Adobe relies on its current endpoint security stack, which includes Workspace O…"
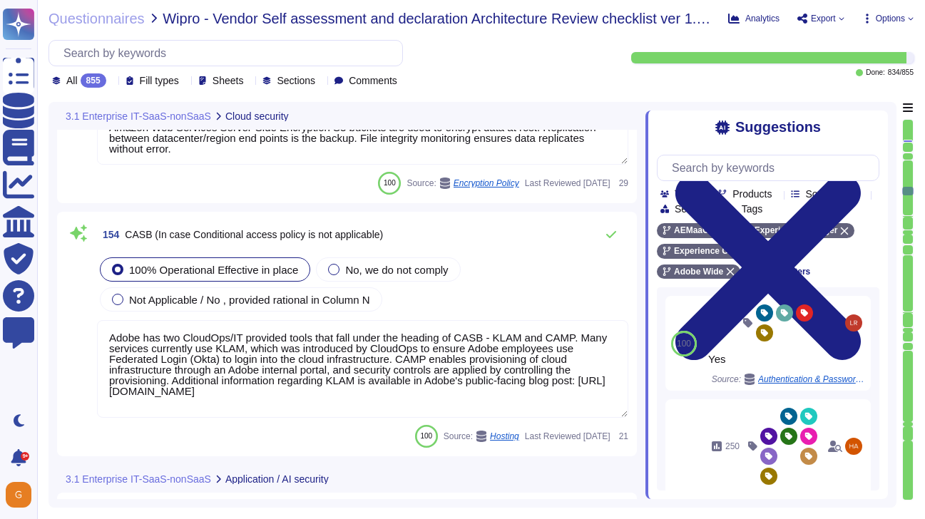
type textarea "Adobe employs a defense-in-depth strategy for Denial-of-Service (DoS) and Distr…"
type textarea "Amazon Web Services Server-Side Encryption S3 buckets are used to encrypt data …"
type textarea "Adobe has two CloudOps/IT provided tools that fall under the heading of CASB - …"
type textarea "Yes. Solutions are reviewed against the OWASP secure coding practices checklist…"
type textarea "Adobe has standardized on using HashiCorp's Vault for password vault."
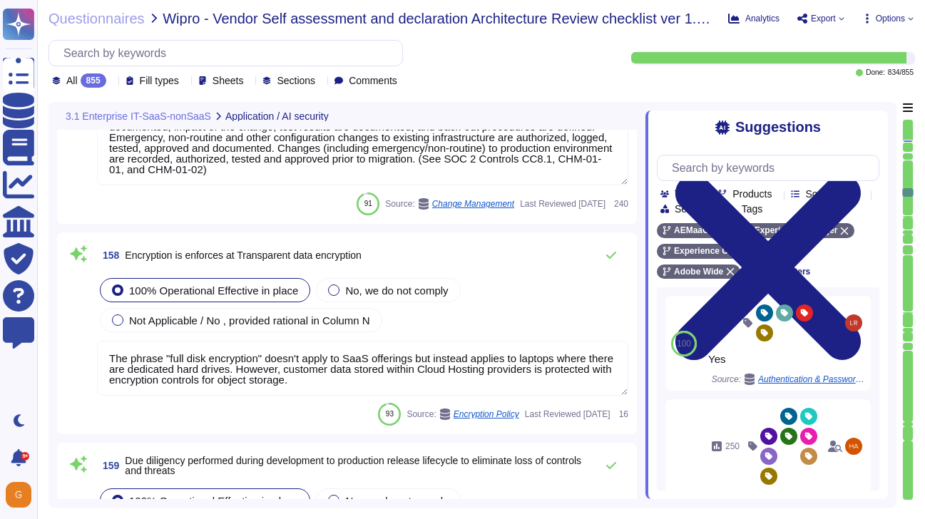
type textarea "A systematic approach to managing change is followed where changes are reviewed…"
type textarea "The phrase "full disk encryption" doesn't apply to SaaS offerings but instead a…"
type textarea "This is part of the release process."
type textarea "Adobe's access control policies and standards ensure that users have the least …"
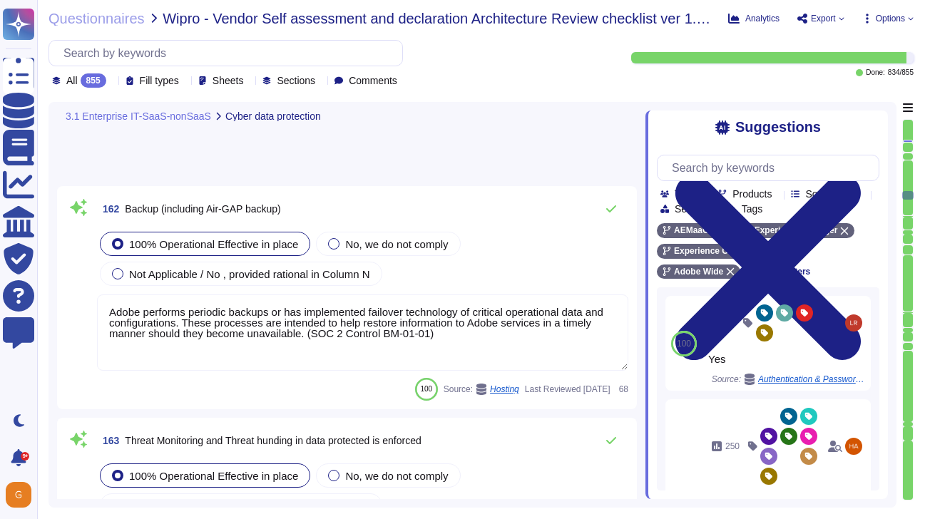
type textarea "Adobe performs periodic backups or has implemented failover technology of criti…"
type textarea "We use an enterprise-wide managed solution to scan for known threats."
type textarea "AWS data centers include a high level of availability and tolerate system or ha…"
type textarea "We have determined that responsibility is the critical foundational principle t…"
type textarea "AI is only as good as the data on which it is trained."
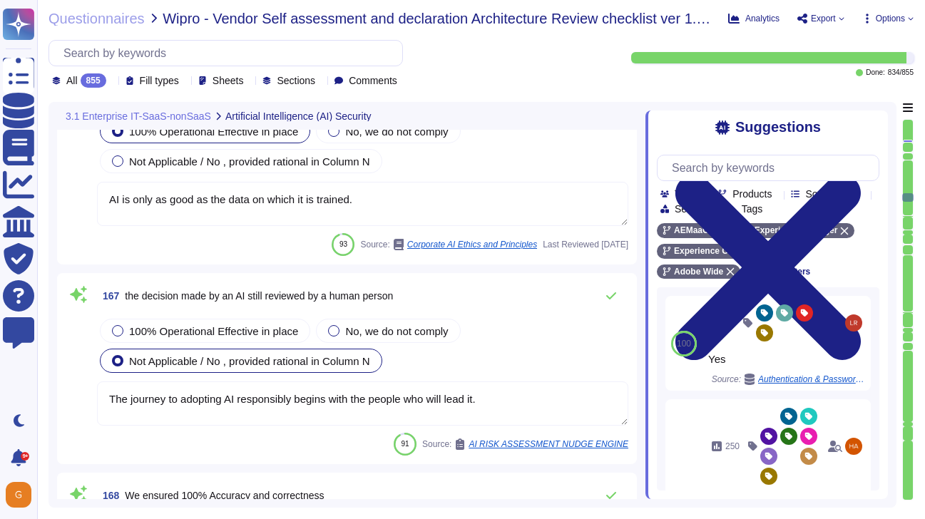
type textarea "The journey to adopting AI responsibly begins with the people who will lead it."
type textarea "For more information, please visit the Adobe Trust Center here: [URL][DOMAIN_NA…"
type textarea "AI systems trained on biased data can unintentionally discriminate, disparage, …"
type textarea "Adobe has deployed governance processes to evaluate and track the performance o…"
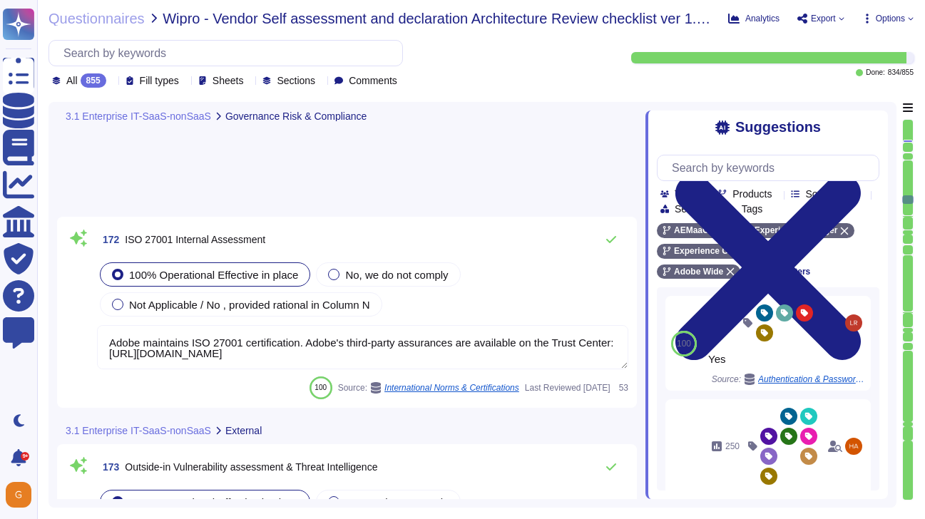
type textarea "Adobe maintains ISO 27001 certification. Adobe's third-party assurances are ava…"
type textarea "New vulnerabilities and threats evolve each day and Adobe strives to respond an…"
type textarea "As part of Adobe's privacy by design philosophy, Adobe undertakes Privacy Impac…"
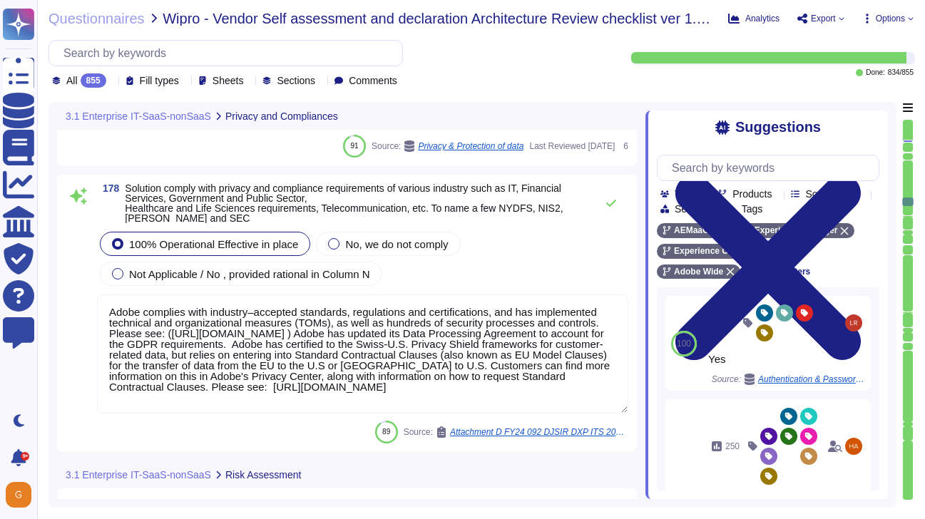
type textarea "Adobe does not provide its privacy impact assessments to our customers. Adobe i…"
type textarea "Adobe complies with industry–accepted standards, regulations and certifications…"
type textarea "In this Standard, a risk refers to one of two situations"
type textarea "The Operating Committee reviews the Security Risk Register monthly, including p…"
type textarea "To request an exception for consideration, please go to the Information Systems…"
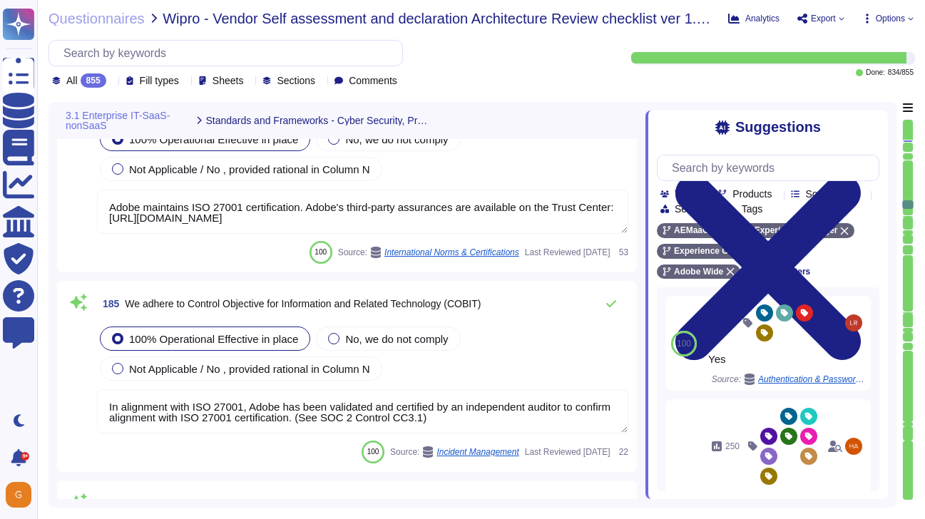
type textarea "As described within our SOC 2 reports, Adobe uses the Common Controls Framework…"
type textarea "Adobe maintains ISO 27001 certification. Adobe's third-party assurances are ava…"
type textarea "In alignment with ISO 27001, Adobe has been validated and certified by an indep…"
type textarea "As described within our SOC 2 reports, Adobe uses the Common Controls Framework…"
type textarea "Adobe abides by all national and local rules and restrictions regarding Busines…"
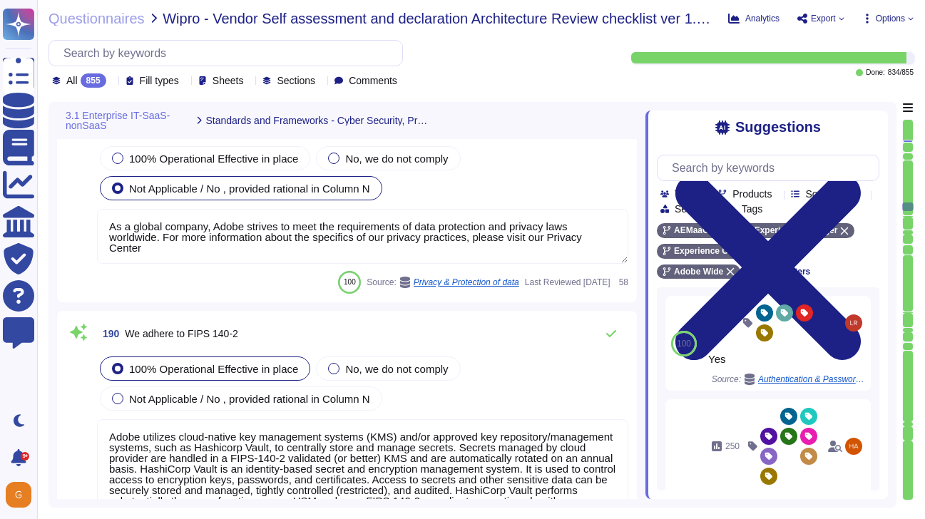
type textarea "ISO/IEC 27002 is an international standard that provides guidance for organizat…"
type textarea "As a global company, Adobe strives to meet the requirements of data protection …"
type textarea "Adobe utilizes cloud-native key management systems (KMS) and/or approved key re…"
type textarea "To protect from the physical layer up, Adobe has implemented a foundational fra…"
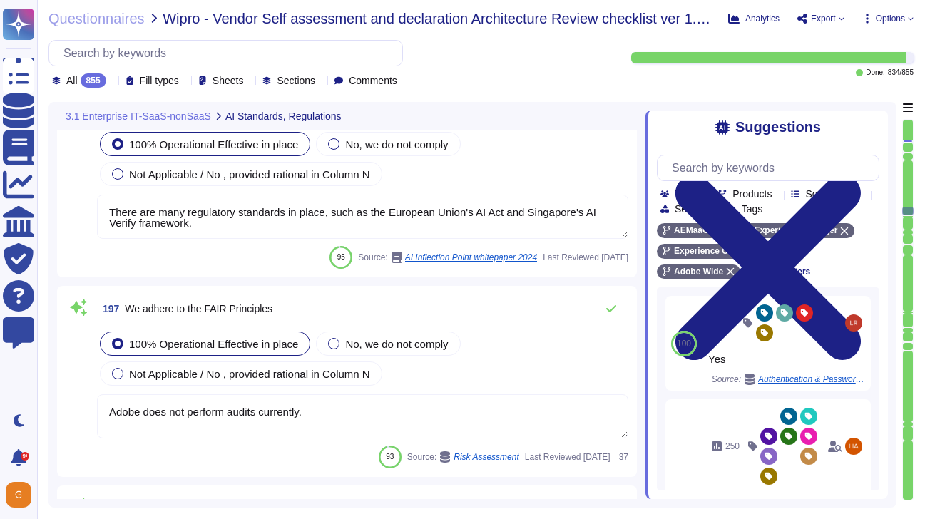
type textarea "Permissions checks fail gracefully and result in an immediate error preventing …"
type textarea "128 bit value in a 32 bit hexadecimal field"
type textarea "Minor issues not complying with this Standard are non-punitive and are part of …"
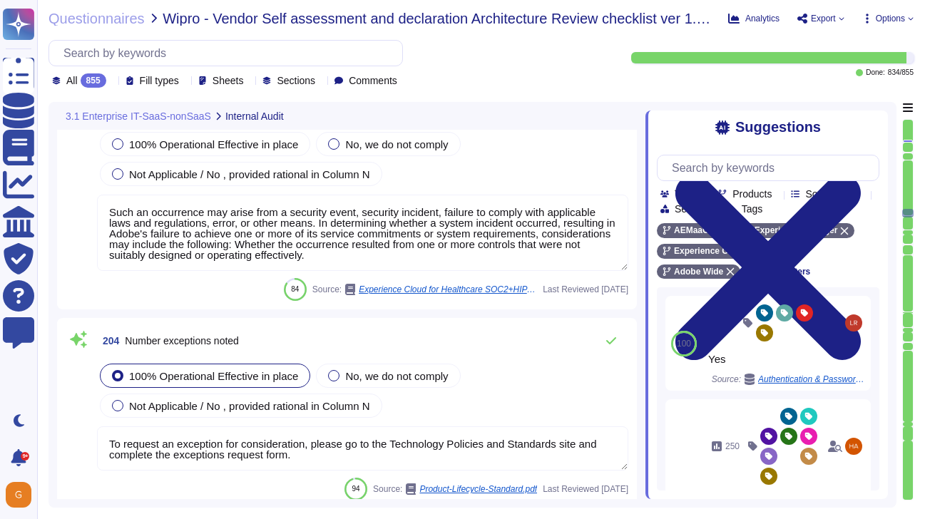
type textarea "Such an occurrence may arise from a security event, security incident, failure …"
type textarea "To request an exception for consideration, please go to the Technology Policies…"
type textarea "Adobe Experience Manager continuously delivers new features, enhancements to ex…"
type textarea "Significant Changes including modification/addition of code, modification/addit…"
type textarea "Such an occurrence may arise from a security event, security incident, failure …"
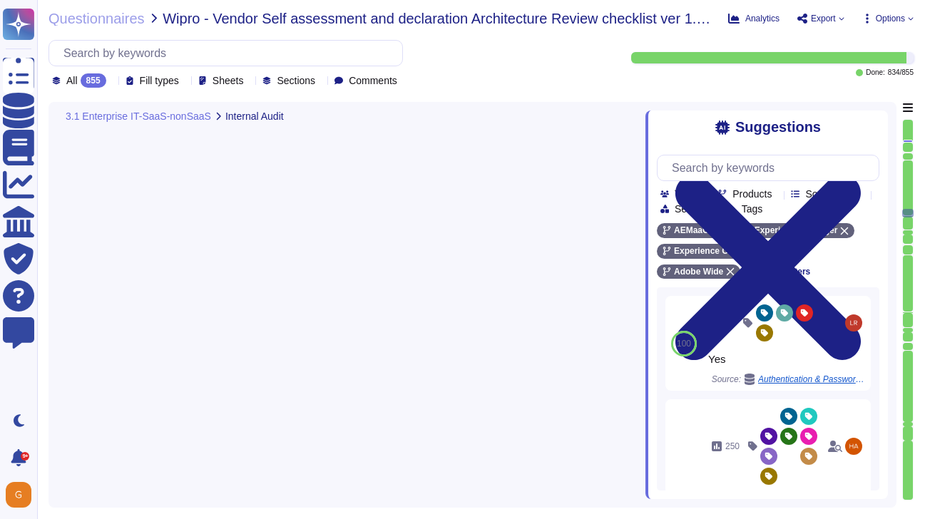
scroll to position [47008, 0]
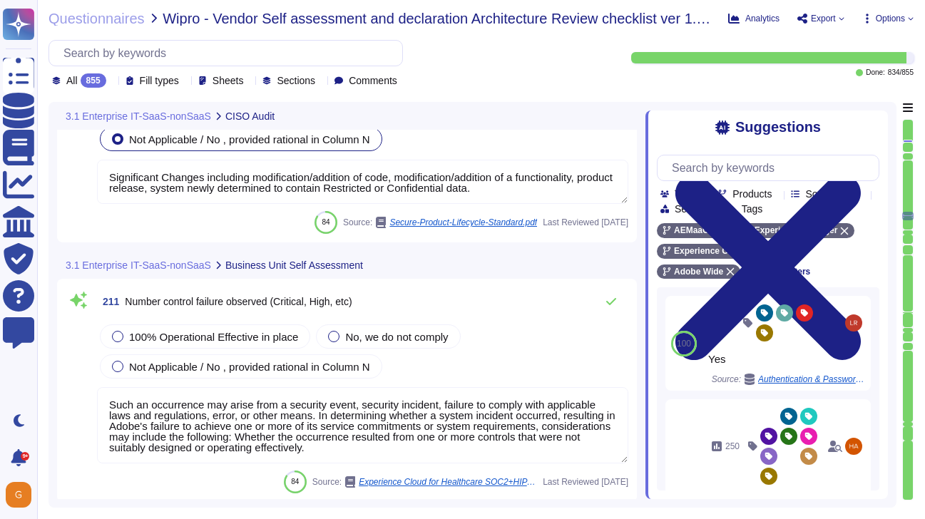
type textarea "To request an exception for consideration, please go to the Technology Policies…"
type textarea "Adobe Experience Manager continuously delivers new features, enhancements to ex…"
type textarea "Significant Changes including modification/addition of code, modification/addit…"
type textarea "Such an occurrence may arise from a security event, security incident, failure …"
type textarea "To request an exception for consideration, please go to the Technology Policies…"
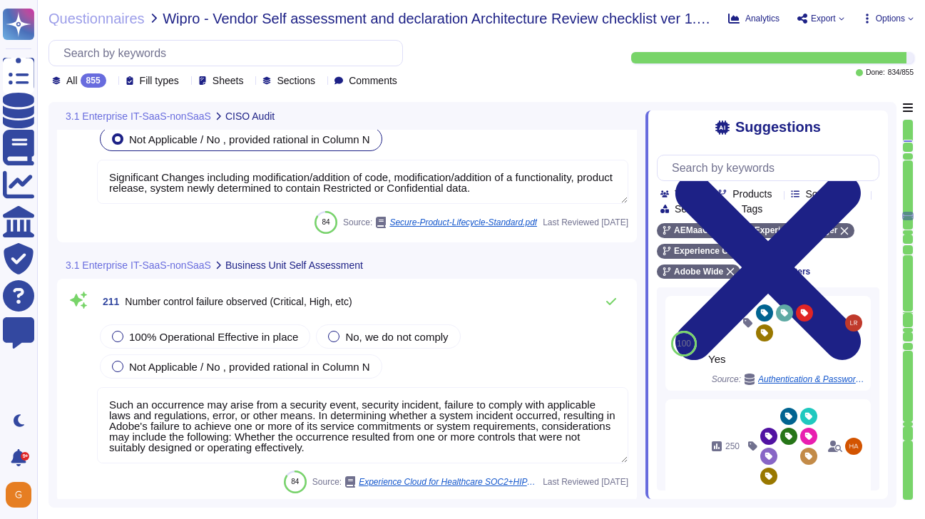
type textarea "Adobe Experience Manager continuously delivers new features, enhancements to ex…"
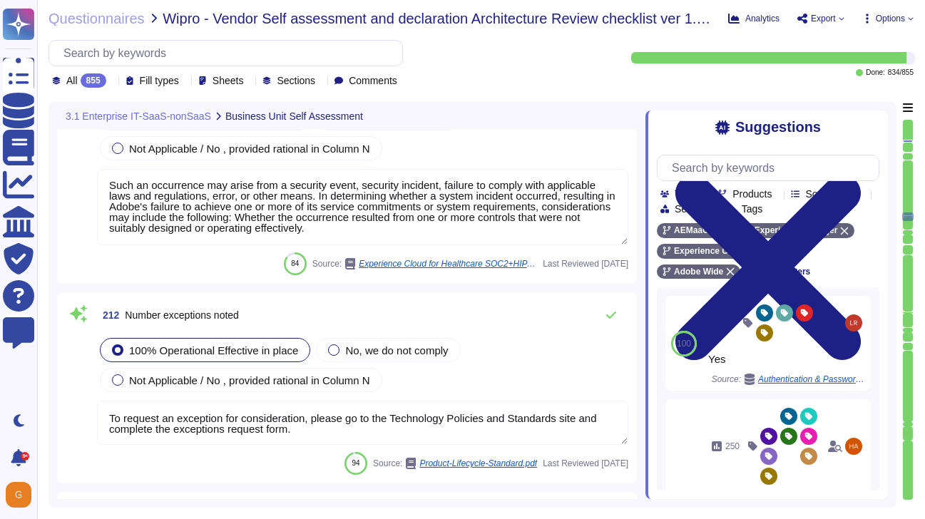
type textarea "Significant Changes including modification/addition of code, modification/addit…"
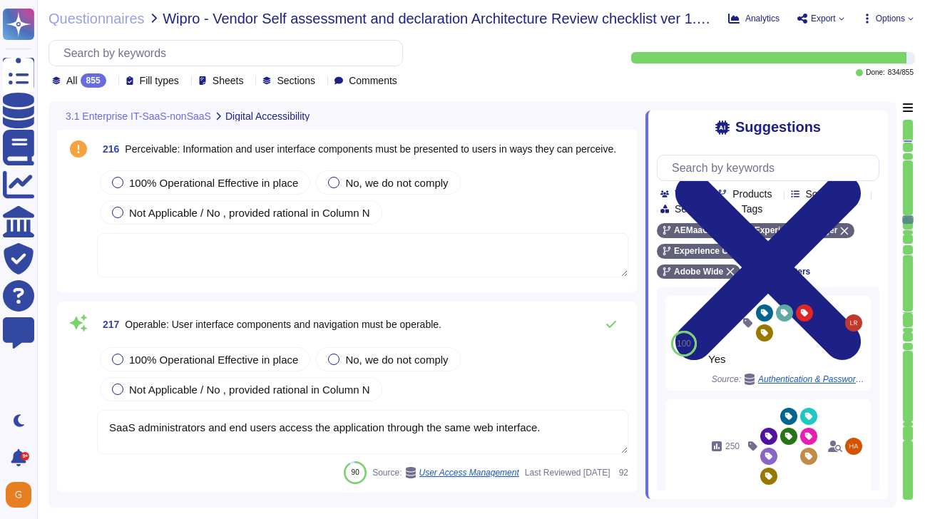
type textarea "Please refer to the online help section for information relating to the AGA and…"
type textarea "SaaS administrators and end users access the application through the same web i…"
type textarea "The Publish Tier only reads from the repository, while the Author Tier reads fr…"
type textarea "This is part of the contract negotiation process. Please refer to Adobe Sales L…"
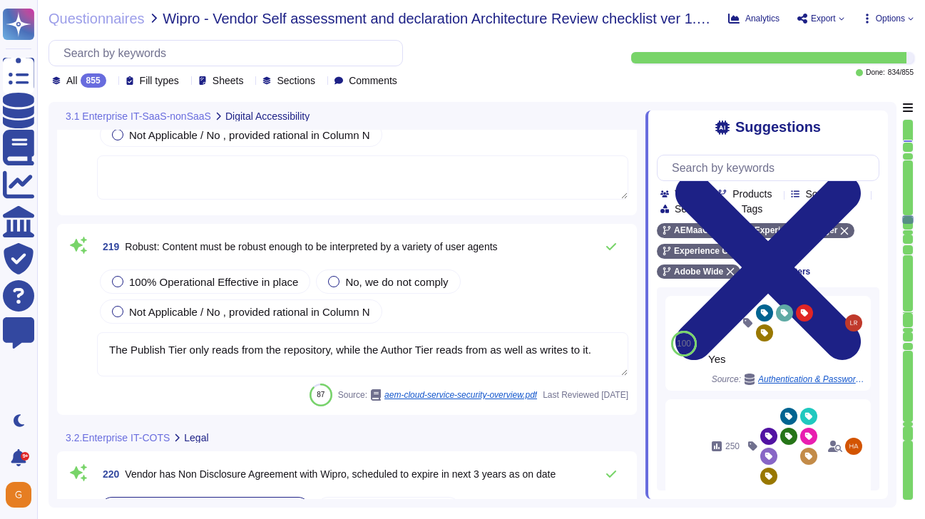
scroll to position [49009, 0]
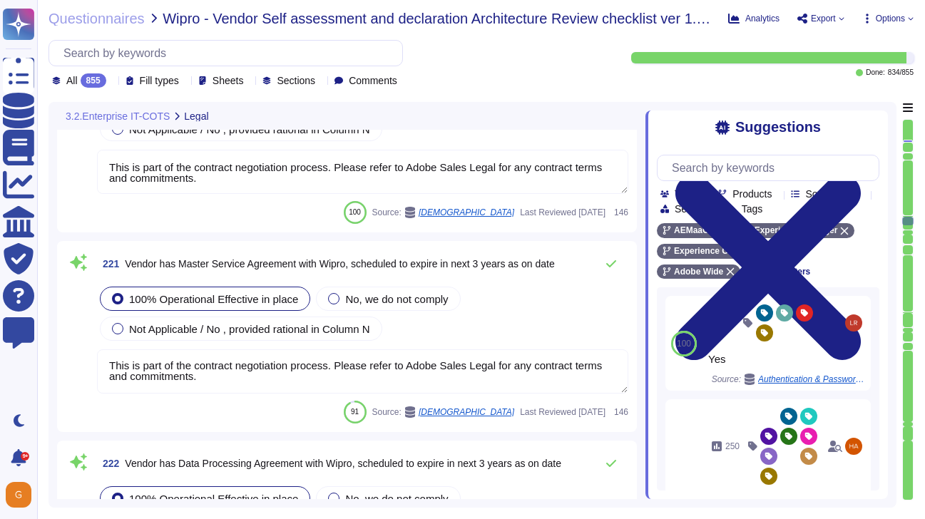
type textarea "This is part of the contract negotiation process. Please refer to Adobe Sales L…"
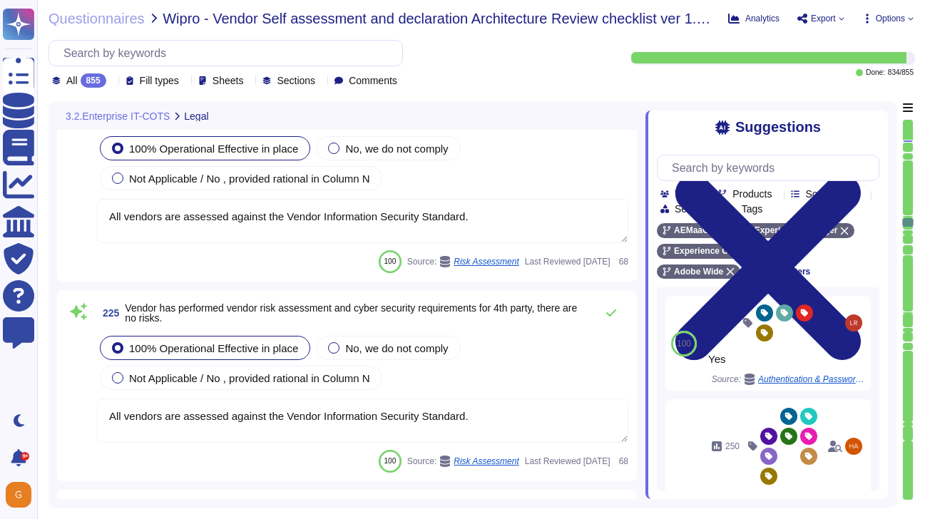
type textarea "All vendors are assessed against the Vendor Information Security Standard."
type textarea "This is part of the contract negotiation process. Please refer to Adobe Sales L…"
type textarea "Adobe doesn't allow onsite audits by default. Independent security tests are sc…"
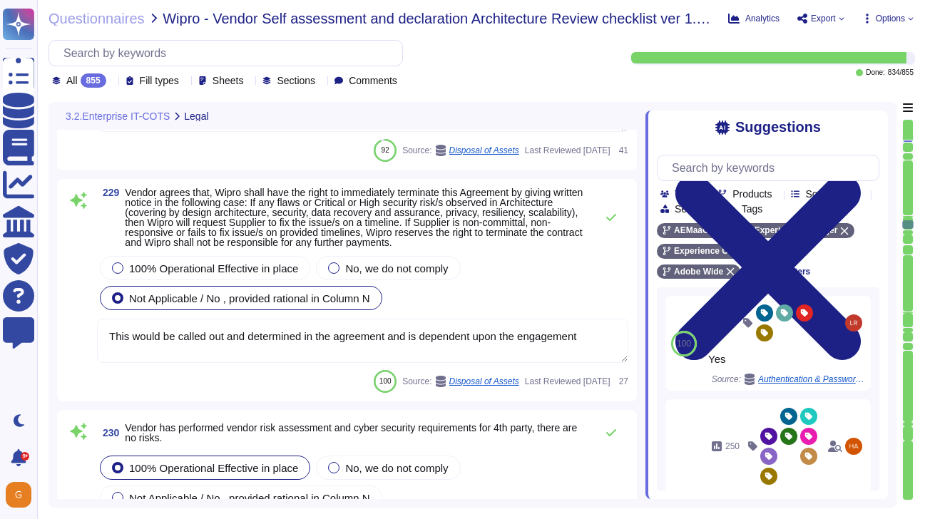
type textarea "This is covered in contract terms. Please refer to Adobe Sales Legal for contra…"
type textarea "This would be called out and determined in the agreement and is dependent upon …"
type textarea "All vendors are assessed against the Vendor Information Security Standard."
type textarea "We constantly look around the corner to see what is possible. But we don't wait…"
type textarea "Network segmentation is implemented within the Adobe services production enviro…"
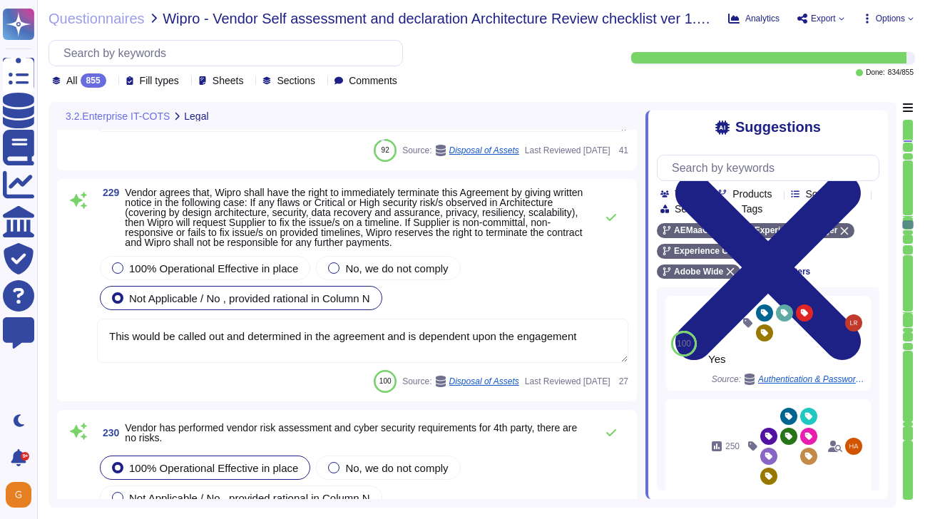
type textarea "Customer data stored by Adobe on the hosting provider includes strong tenant is…"
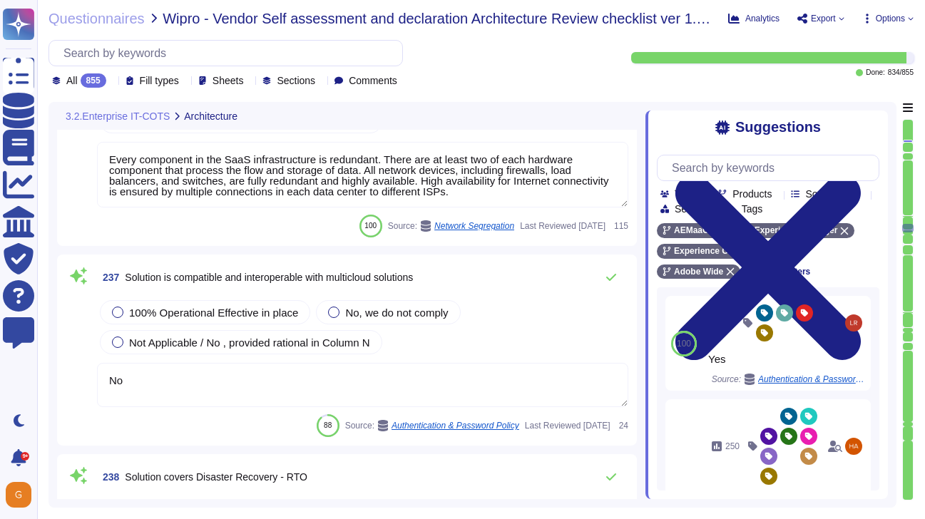
type textarea "Every component in the SaaS infrastructure is redundant. There are at least two…"
type textarea "No"
type textarea "Adobe’s Business Continuity Disaster Recovery program is supported by governing…"
type textarea "The Adobe Service Commitments page describes Adobe’s service availability for t…"
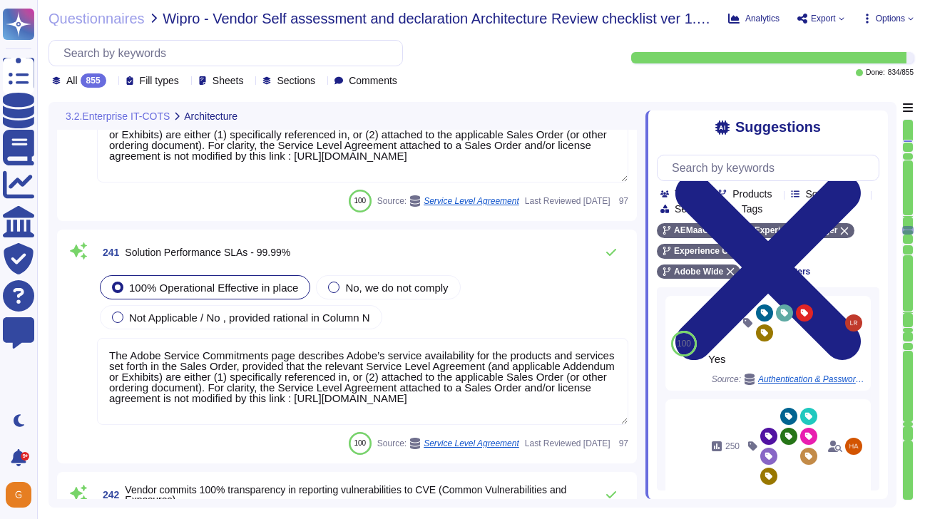
type textarea "The Adobe Service Commitments page describes Adobe’s service availability for t…"
type textarea "As part of the continuous monitoring program, each month Adobe is required to r…"
type textarea "ISO/IEC 27002 is an international standard that provides guidance for organizat…"
type textarea "The Adobe Service Commitments page describes Adobe’s service availability for t…"
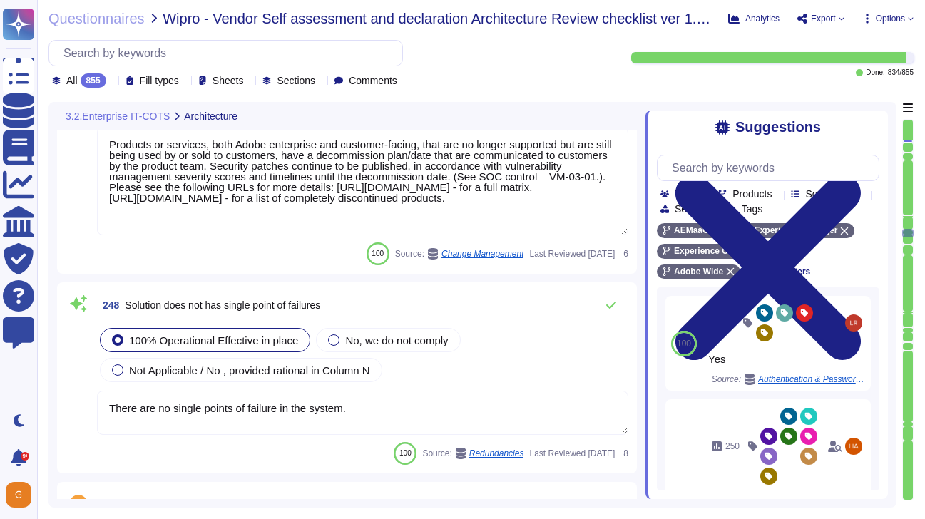
type textarea "Products or services, both Adobe enterprise and customer-facing, that are no lo…"
type textarea "There are no single points of failure in the system."
type textarea "UMAPI can be used. For more information, please see: [URL][DOMAIN_NAME]"
type textarea "Information on Adobe Experience Cloud integrations is available here: [URL][DOM…"
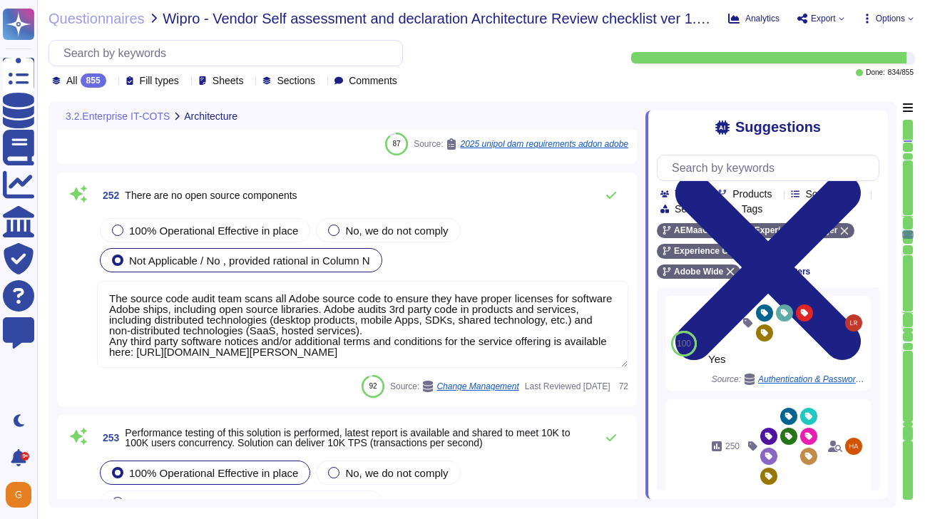
type textarea "The source code audit team scans all Adobe source code to ensure they have prop…"
type textarea "Adobe does not share the full results of a Penetration Test. The Security Testi…"
type textarea "Data localization is not currently supported. Storage location is provided to t…"
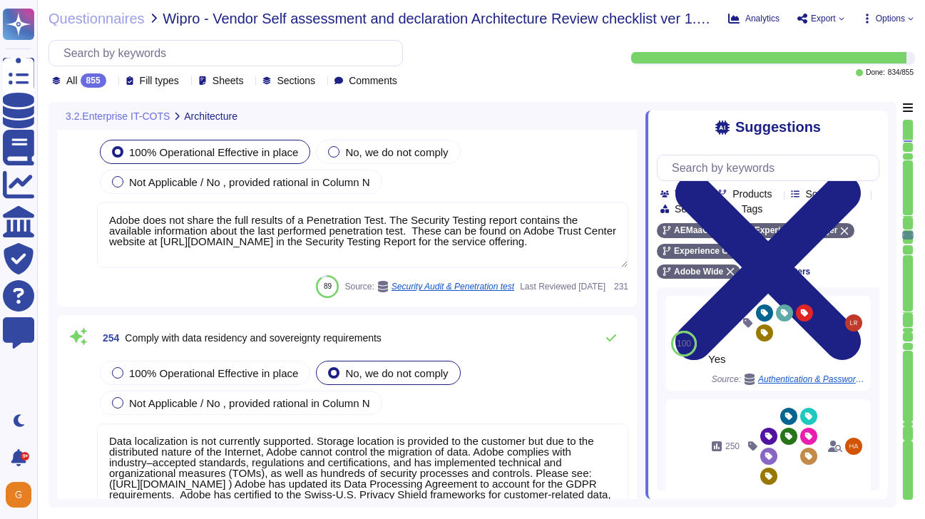
type textarea "SOC 2 certification is a security framework developed by the American Institute…"
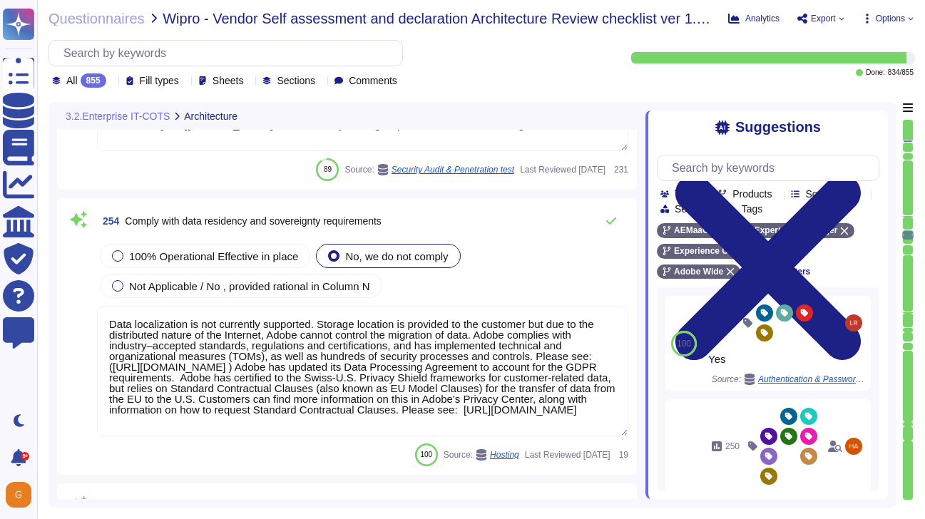
scroll to position [56170, 0]
click at [172, 285] on span "Not Applicable / No , provided rational in Column N" at bounding box center [249, 285] width 241 height 12
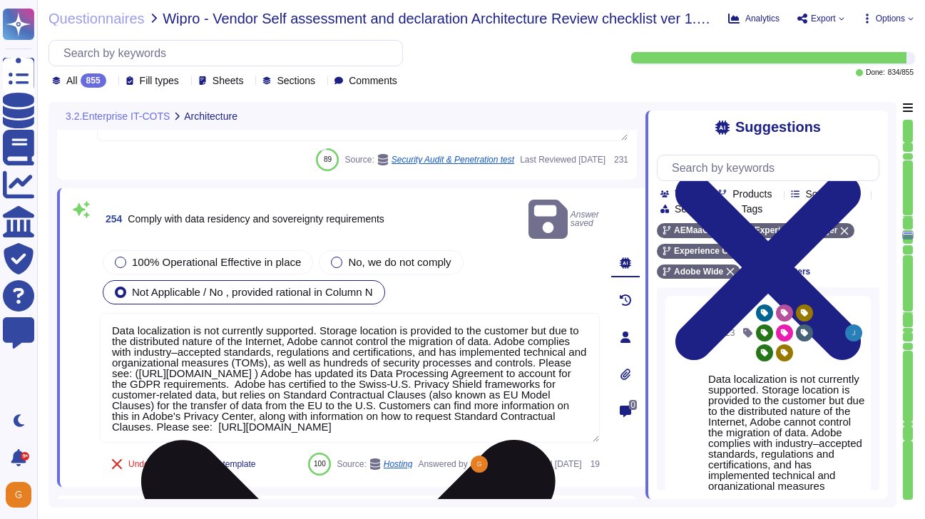
scroll to position [12, 0]
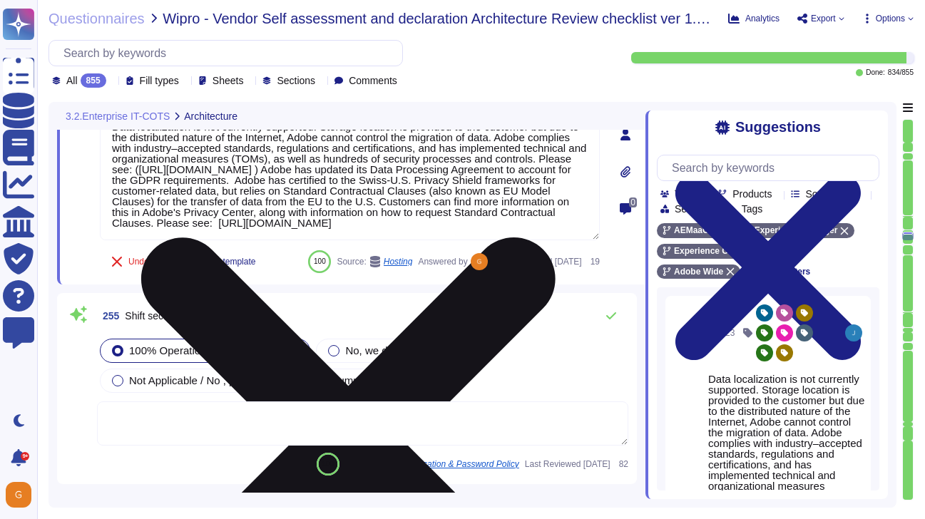
type textarea "SOC 2 certification is a security framework developed by the American Institute…"
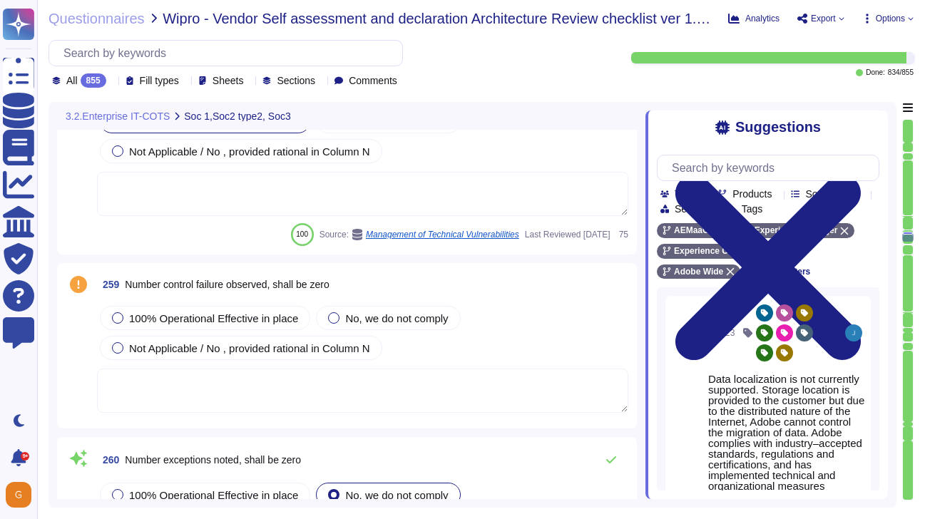
type textarea "Exceptions are only ever temporary and never permanent. To request an exception…"
type textarea "Adobe Experience Manager continuously delivers new features, enhancements to ex…"
type textarea "Adobe has been evaluated against external certification and audit standards for…"
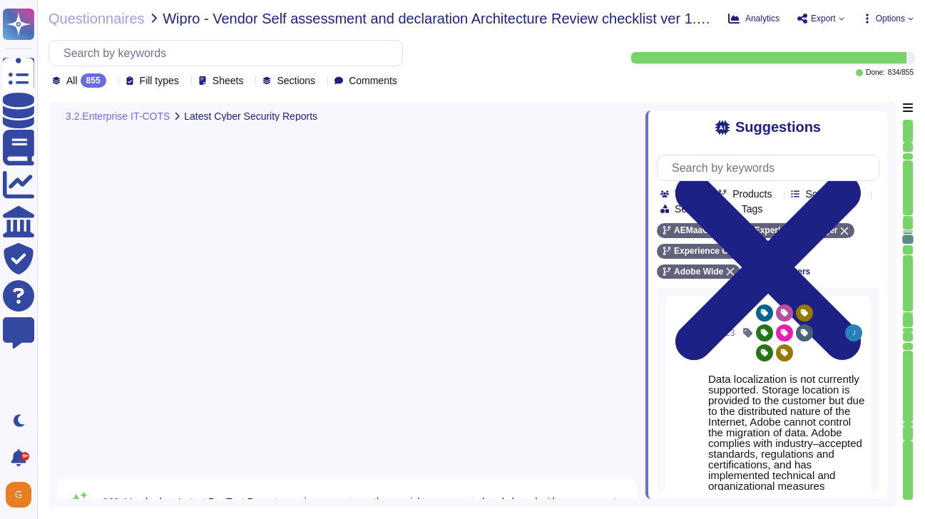
type textarea "Adobe does not share the full results of a Penetration Test. The Security Testi…"
type textarea "Please refer to the Adobe Trust Center and the Security Testing Reports for the…"
type textarea "Adobe does not share any vulnerability scan results with tenants/customers as t…"
type textarea "Adobe does not share the full results of a Penetration Test. The Security Testi…"
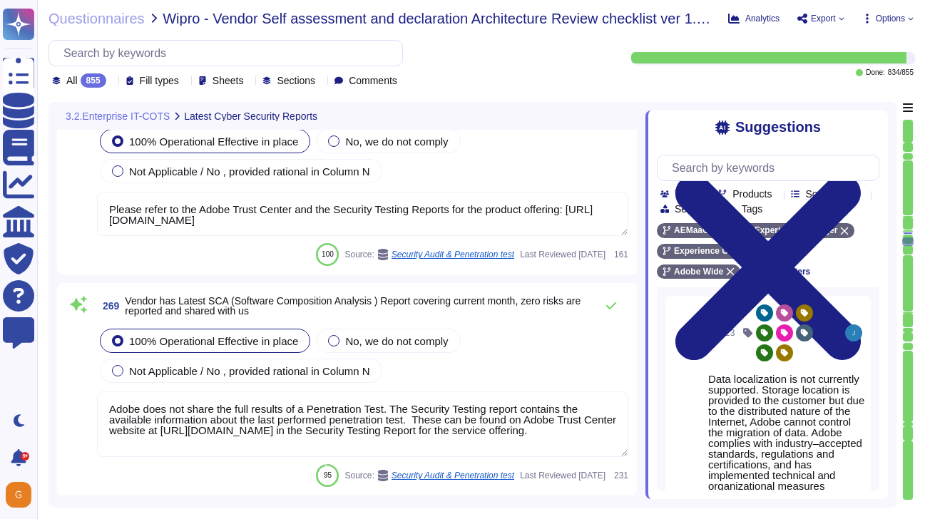
type textarea "Please refer to the Adobe Trust Center and the Security Testing Reports for the…"
type textarea "Adobe does not share the full results of a Penetration Test. The Security Testi…"
type textarea "Adobe has been evaluated against external certification and audit standards for…"
type textarea "Adobe does not share the full results of a Penetration Test. The Security Testi…"
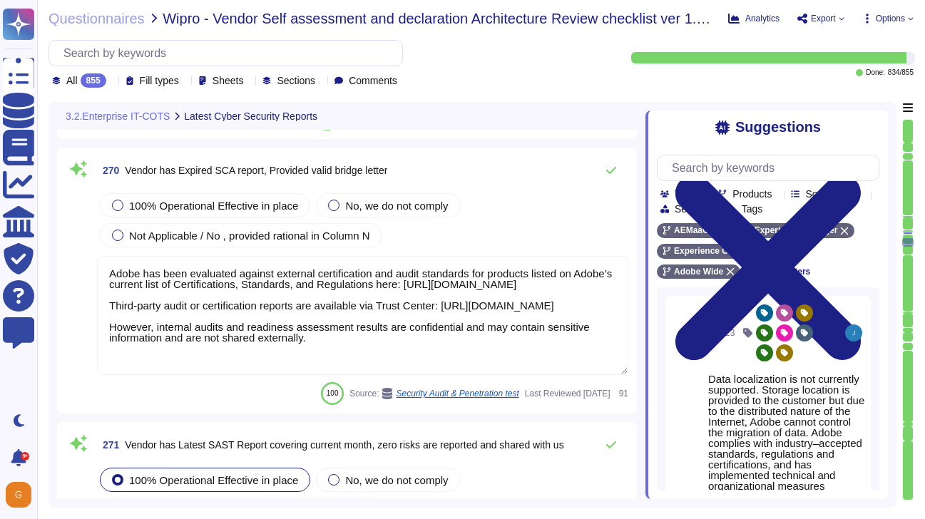
type textarea "Please refer to the Adobe Trust Center and the Security Testing Reports for the…"
type textarea "Adobe has established, documented, approved, communicated, applied, evaluated, …"
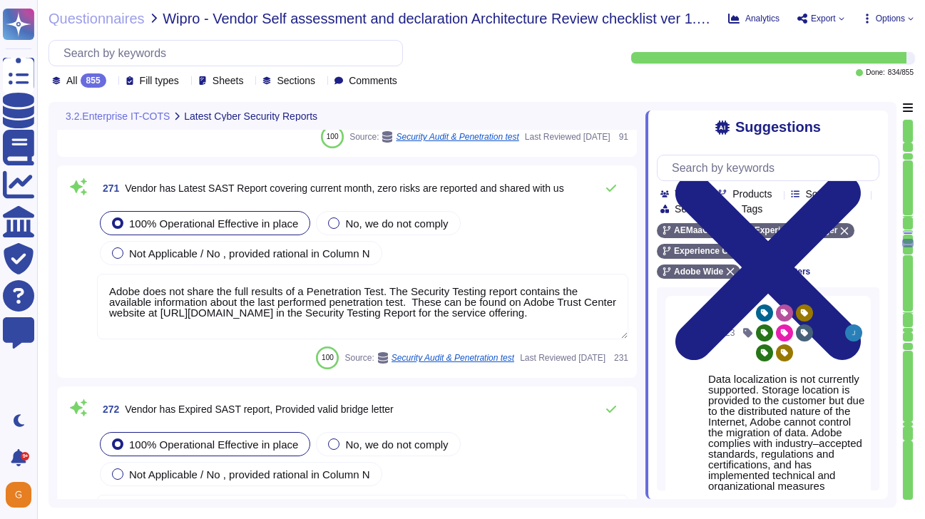
scroll to position [60173, 0]
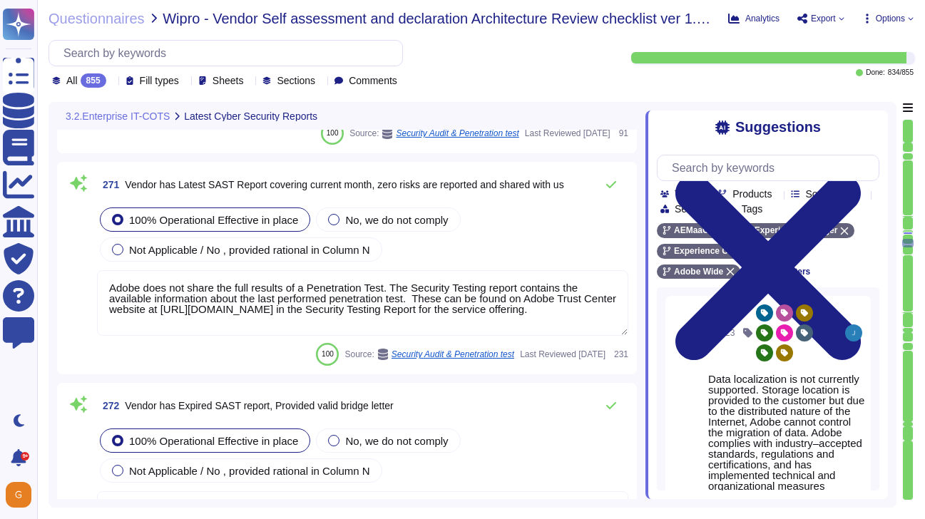
click at [829, 14] on span "Export" at bounding box center [823, 18] width 25 height 9
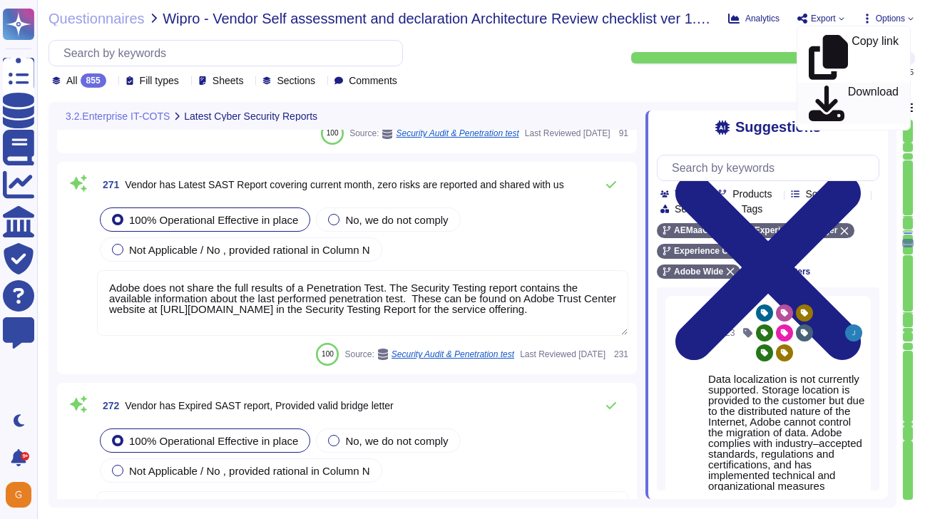
click at [815, 86] on icon at bounding box center [827, 104] width 36 height 36
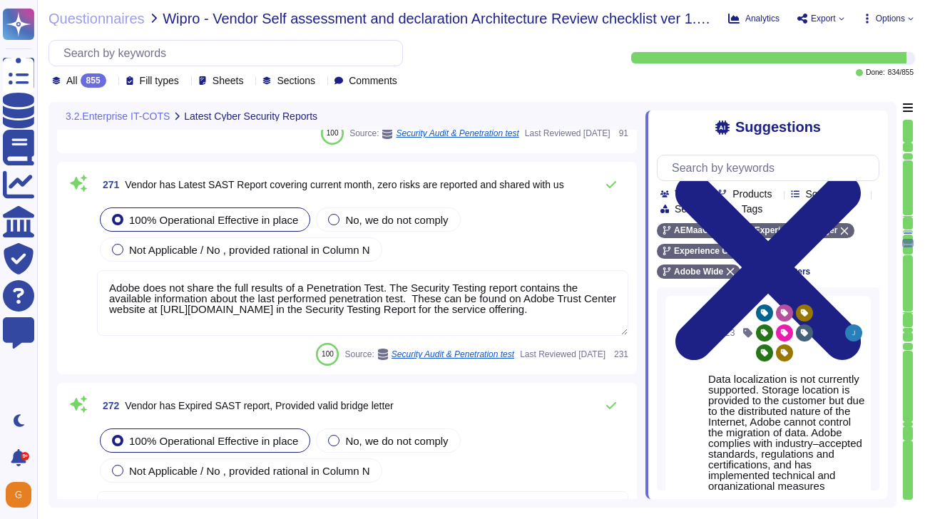
click at [841, 17] on div "Analytics Export Copy link Download Options" at bounding box center [820, 18] width 185 height 14
click at [839, 20] on icon at bounding box center [842, 19] width 6 height 6
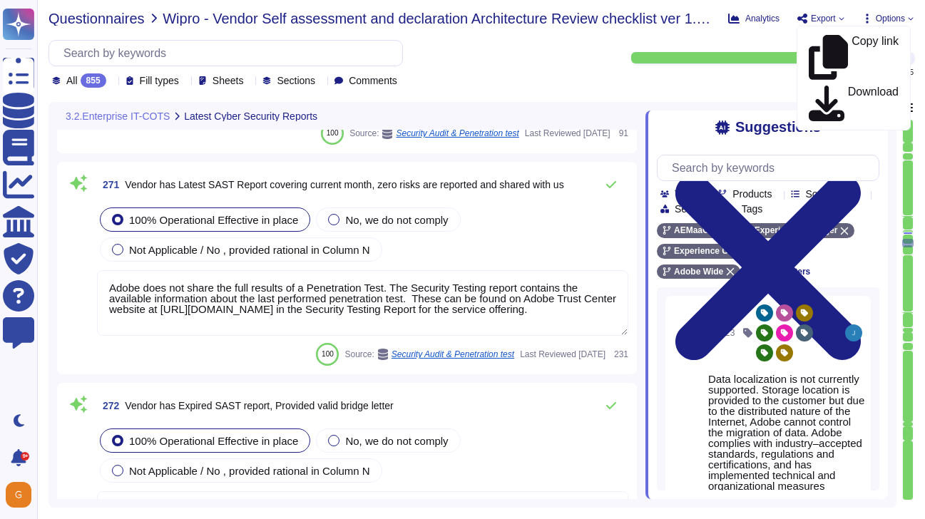
click at [98, 20] on span "Questionnaires" at bounding box center [96, 18] width 96 height 14
